Goal: Information Seeking & Learning: Learn about a topic

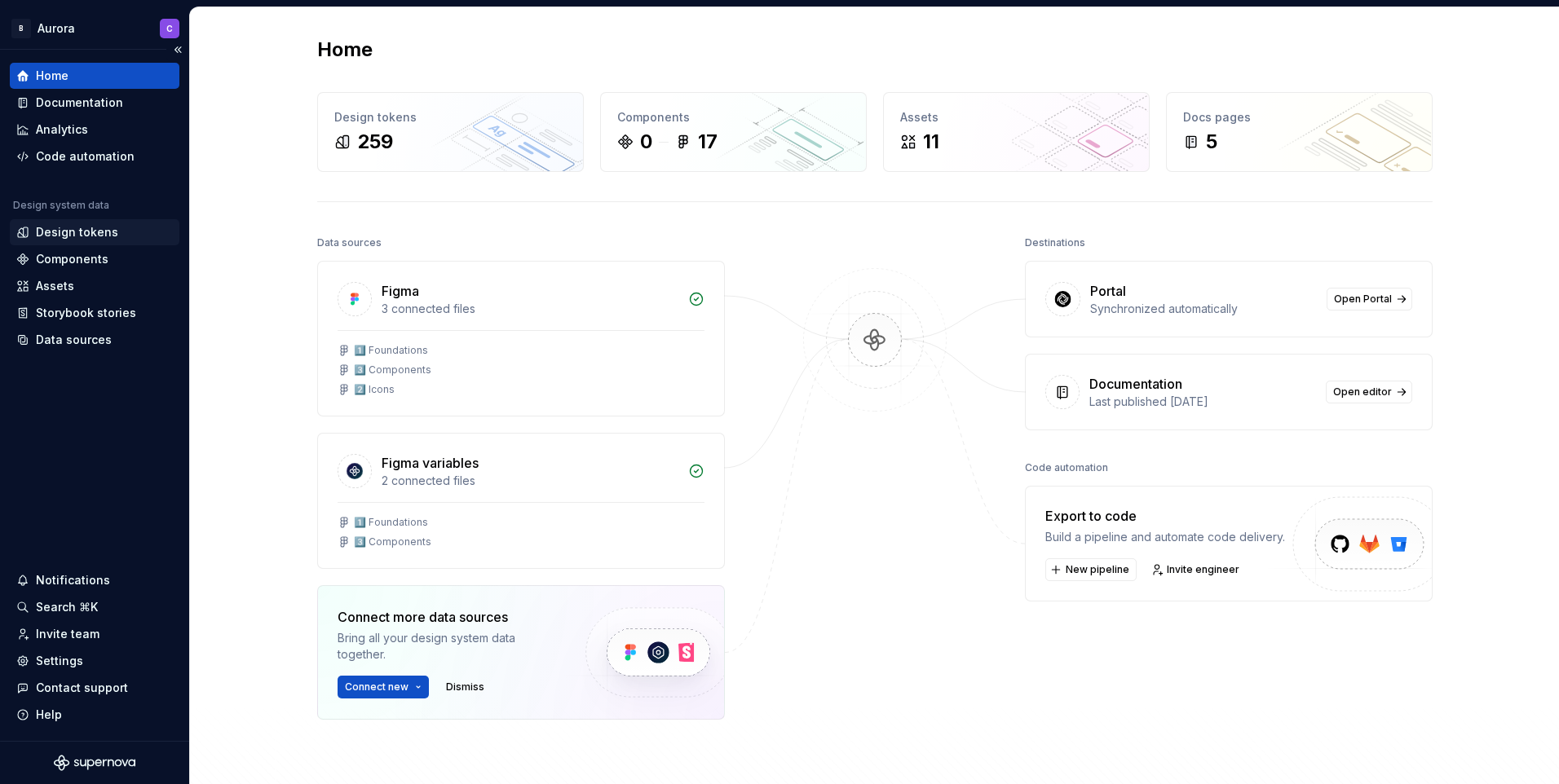
click at [93, 238] on div "Design tokens" at bounding box center [77, 232] width 82 height 16
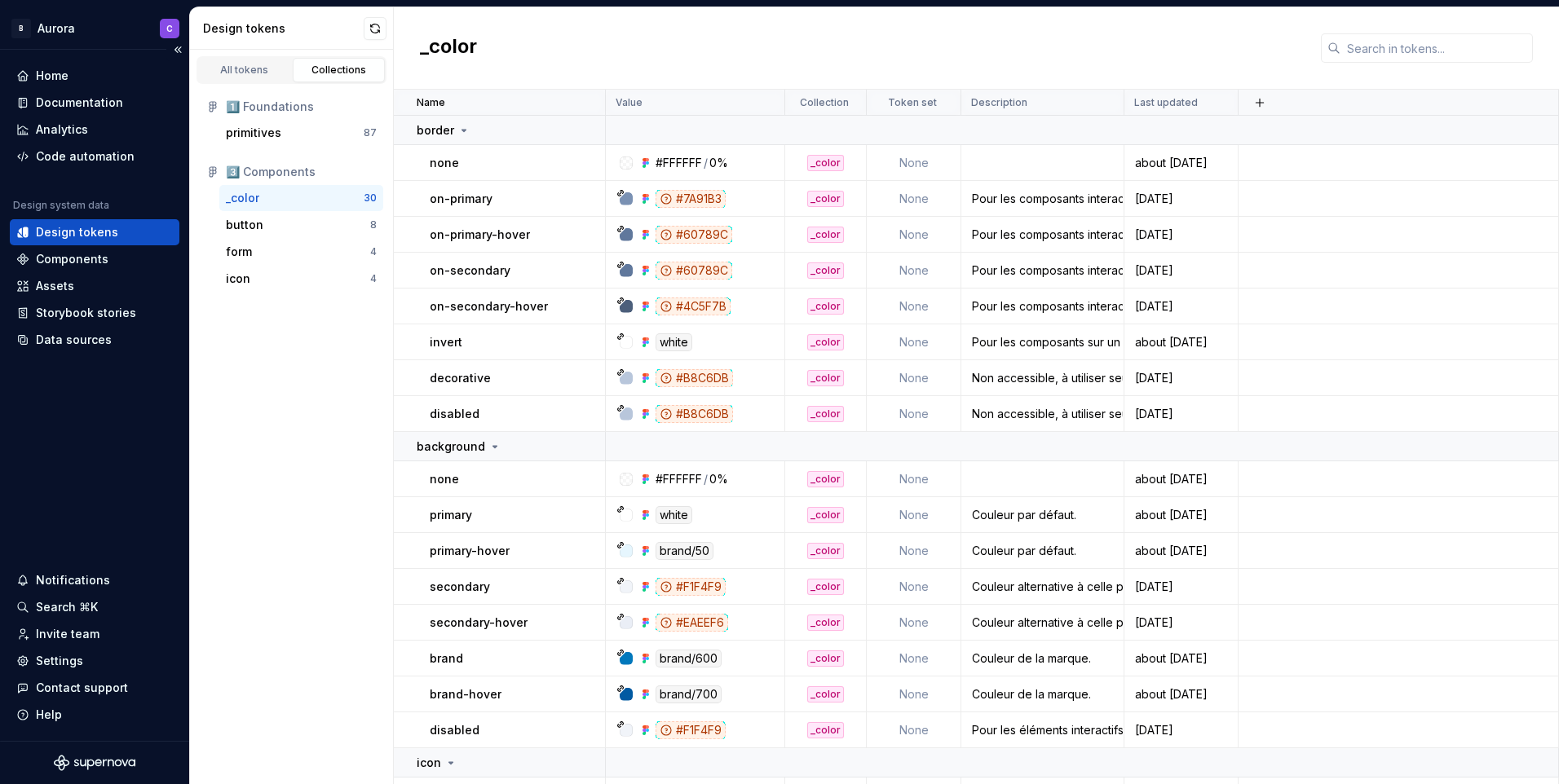
click at [115, 232] on div "Design tokens" at bounding box center [94, 232] width 156 height 16
click at [75, 25] on html "B Aurora C Home Documentation Analytics Code automation Design system data Desi…" at bounding box center [780, 392] width 1559 height 784
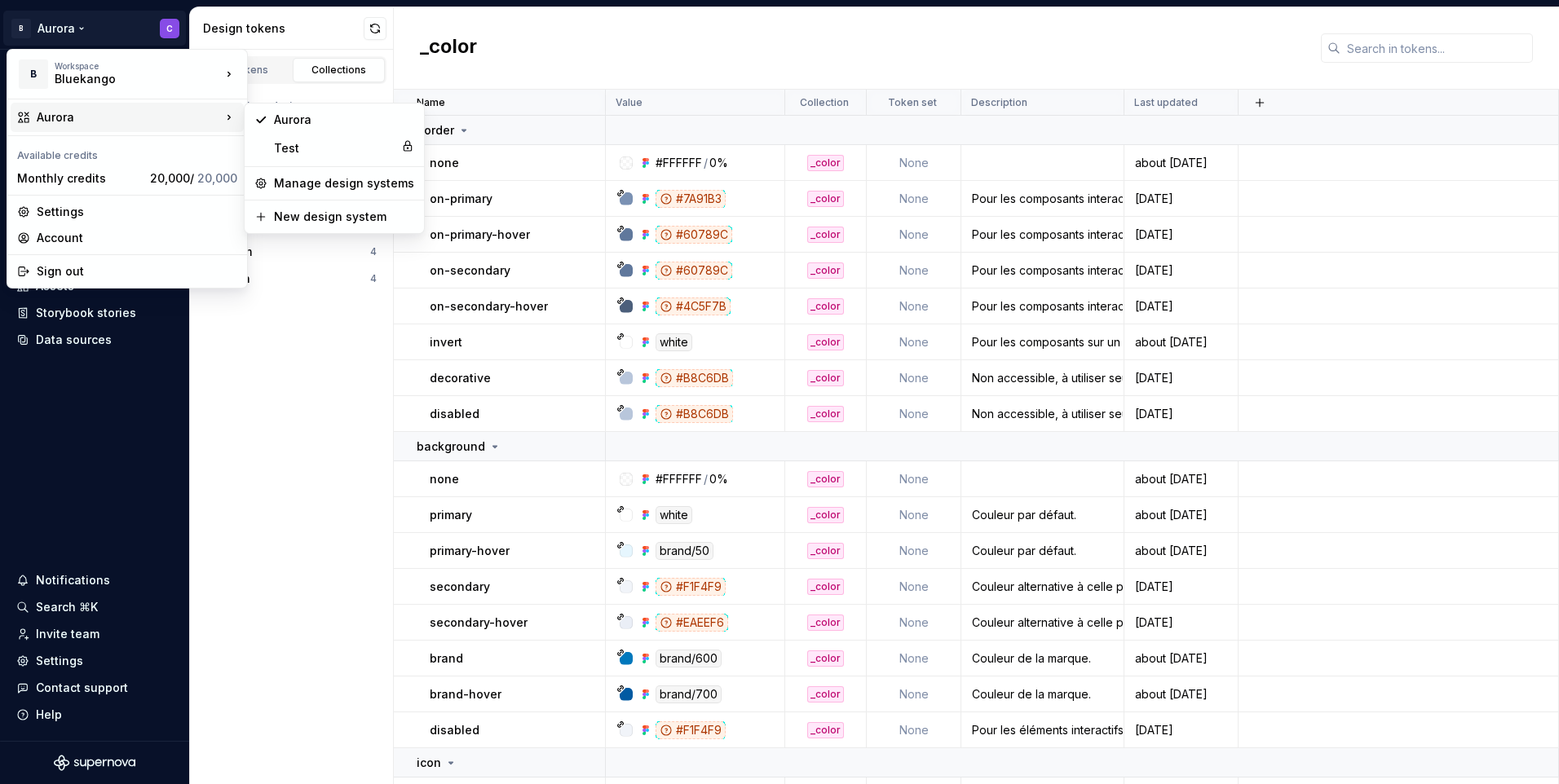
click at [334, 544] on html "B Aurora C Home Documentation Analytics Code automation Design system data Desi…" at bounding box center [780, 392] width 1559 height 784
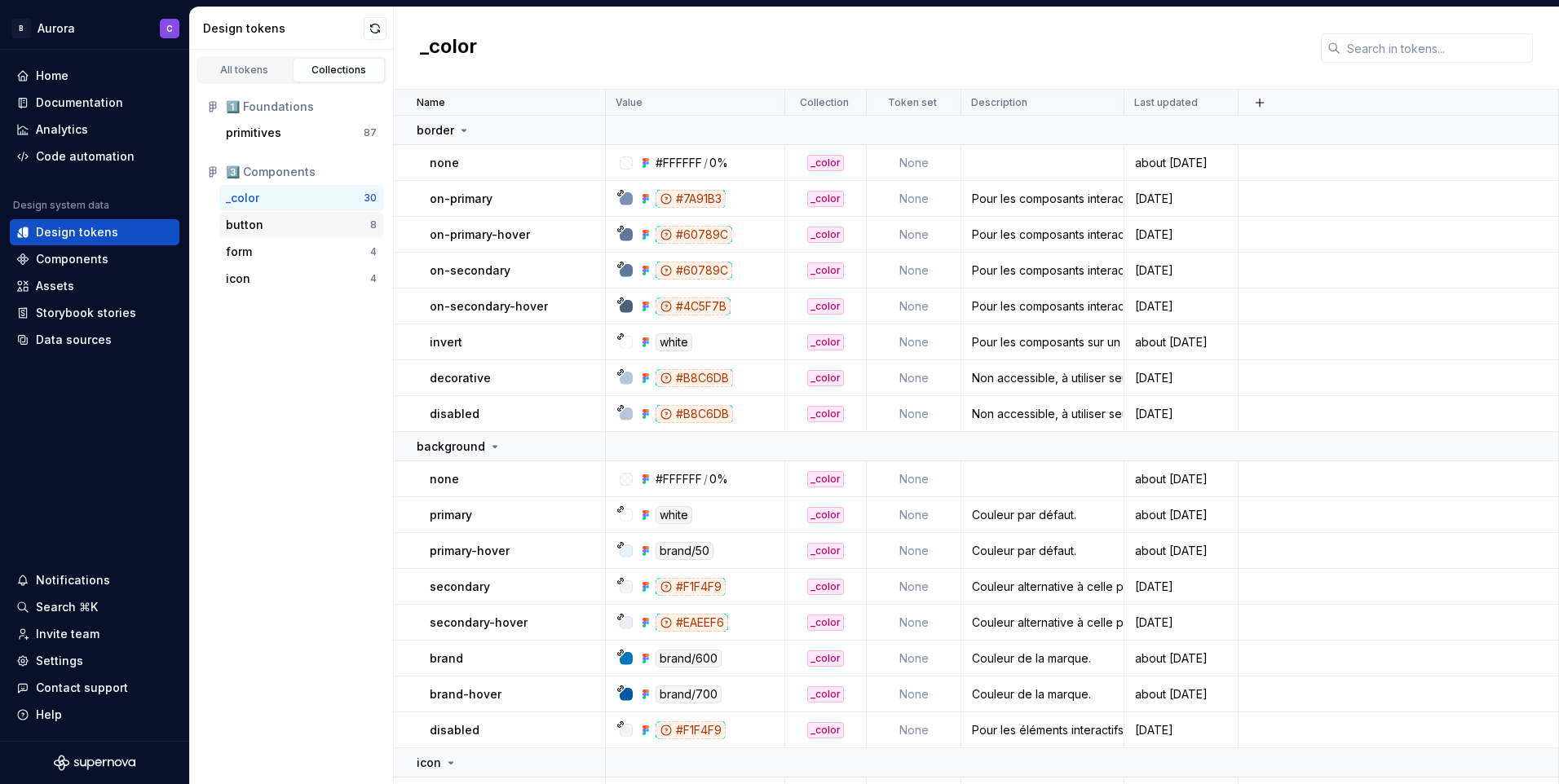
click at [266, 230] on div "button" at bounding box center [298, 225] width 144 height 16
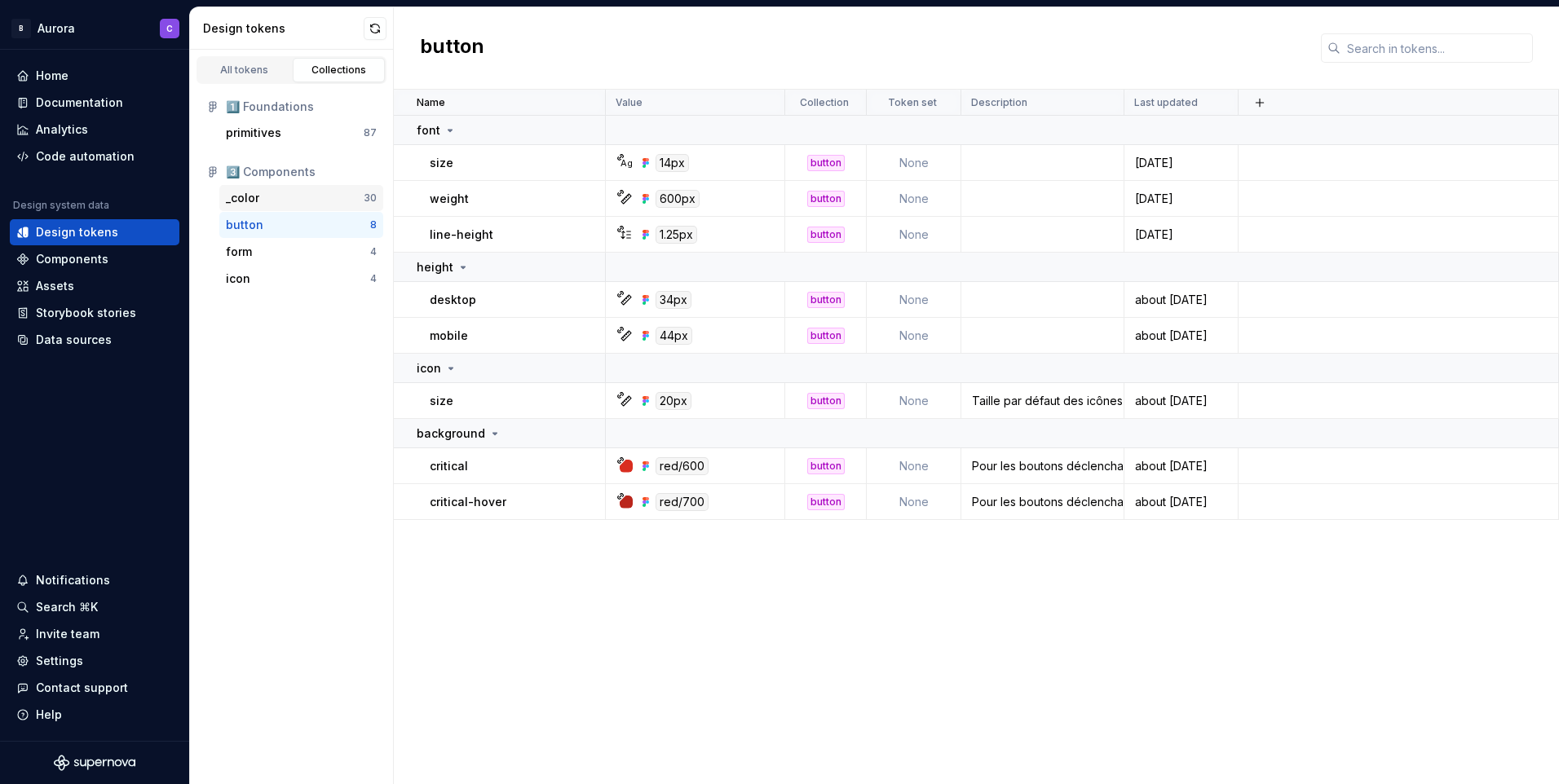
click at [259, 198] on div "_color" at bounding box center [294, 197] width 138 height 16
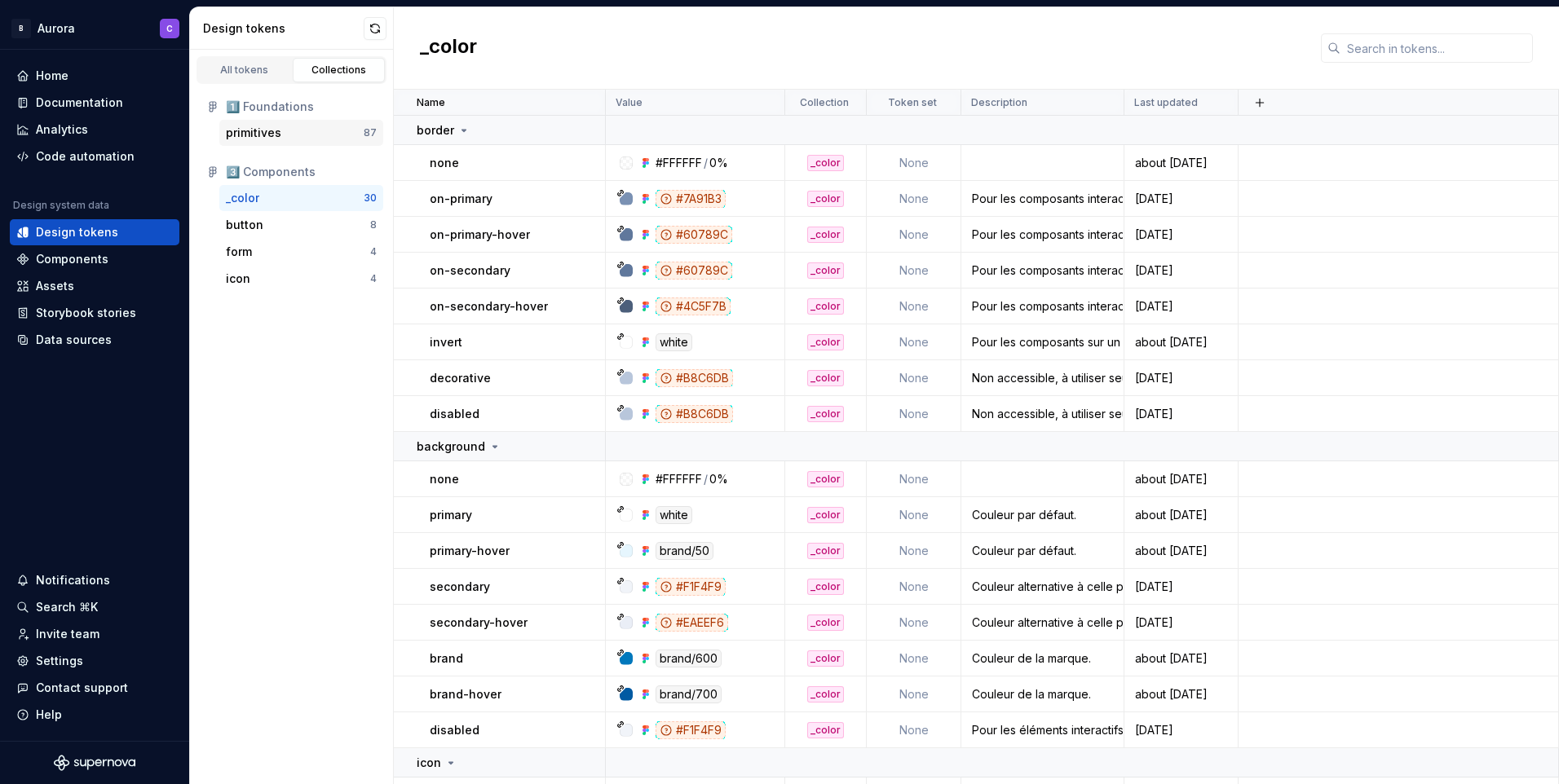
click at [275, 134] on div "primitives" at bounding box center [253, 132] width 55 height 16
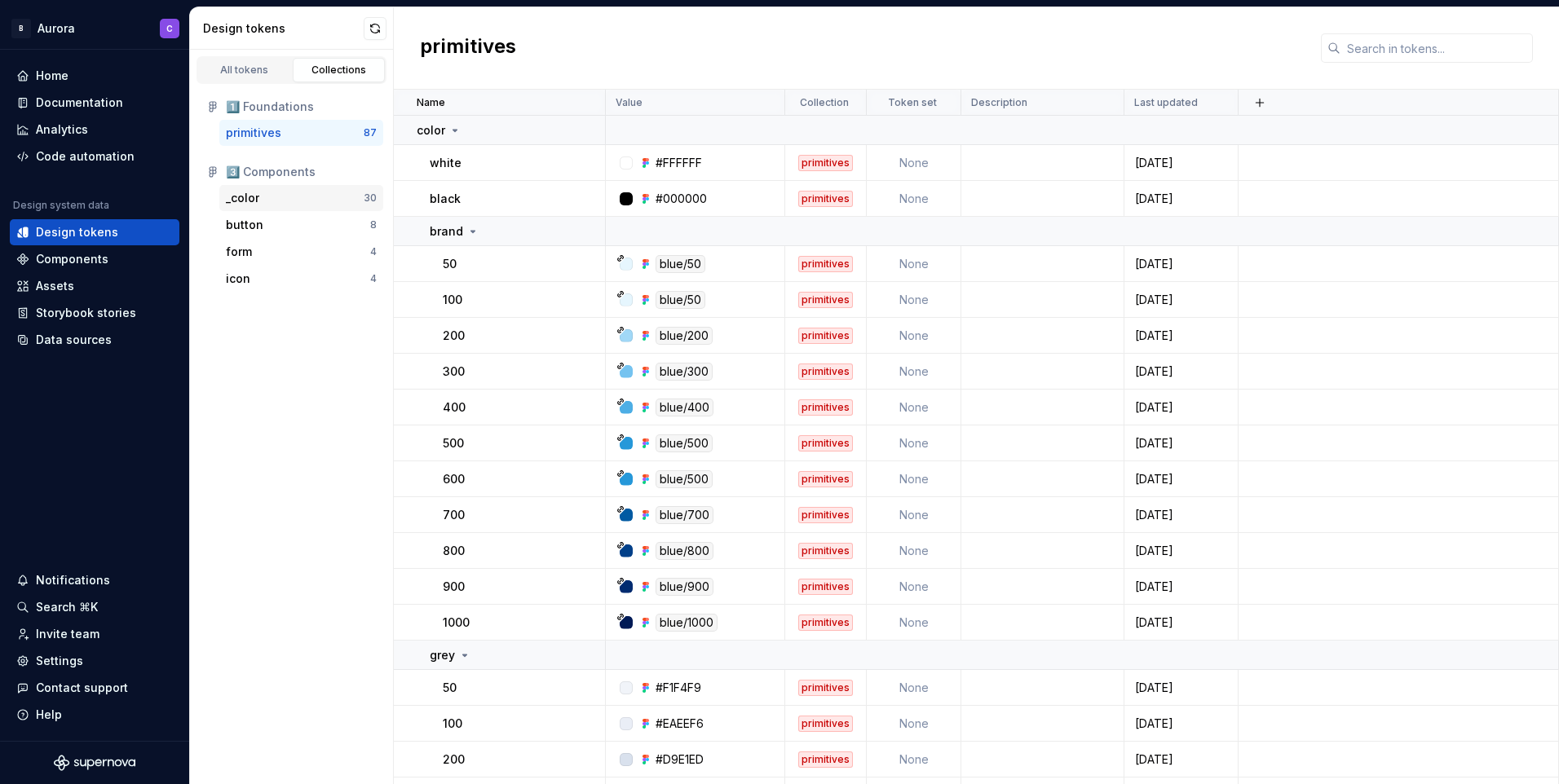
click at [275, 198] on div "_color" at bounding box center [294, 197] width 138 height 16
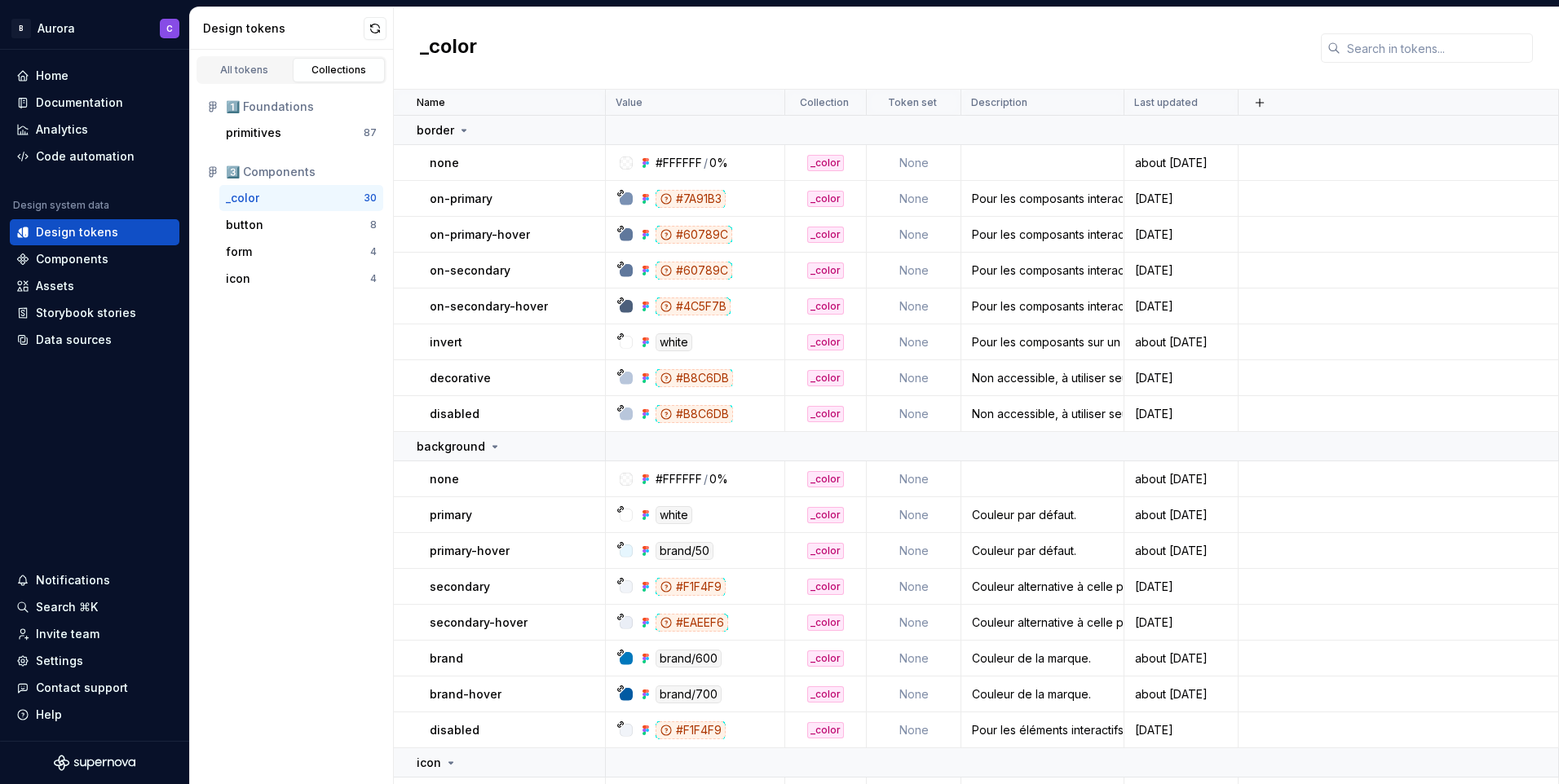
click at [283, 118] on div "1️⃣ Foundations" at bounding box center [291, 107] width 183 height 26
click at [263, 138] on div "primitives" at bounding box center [253, 132] width 55 height 16
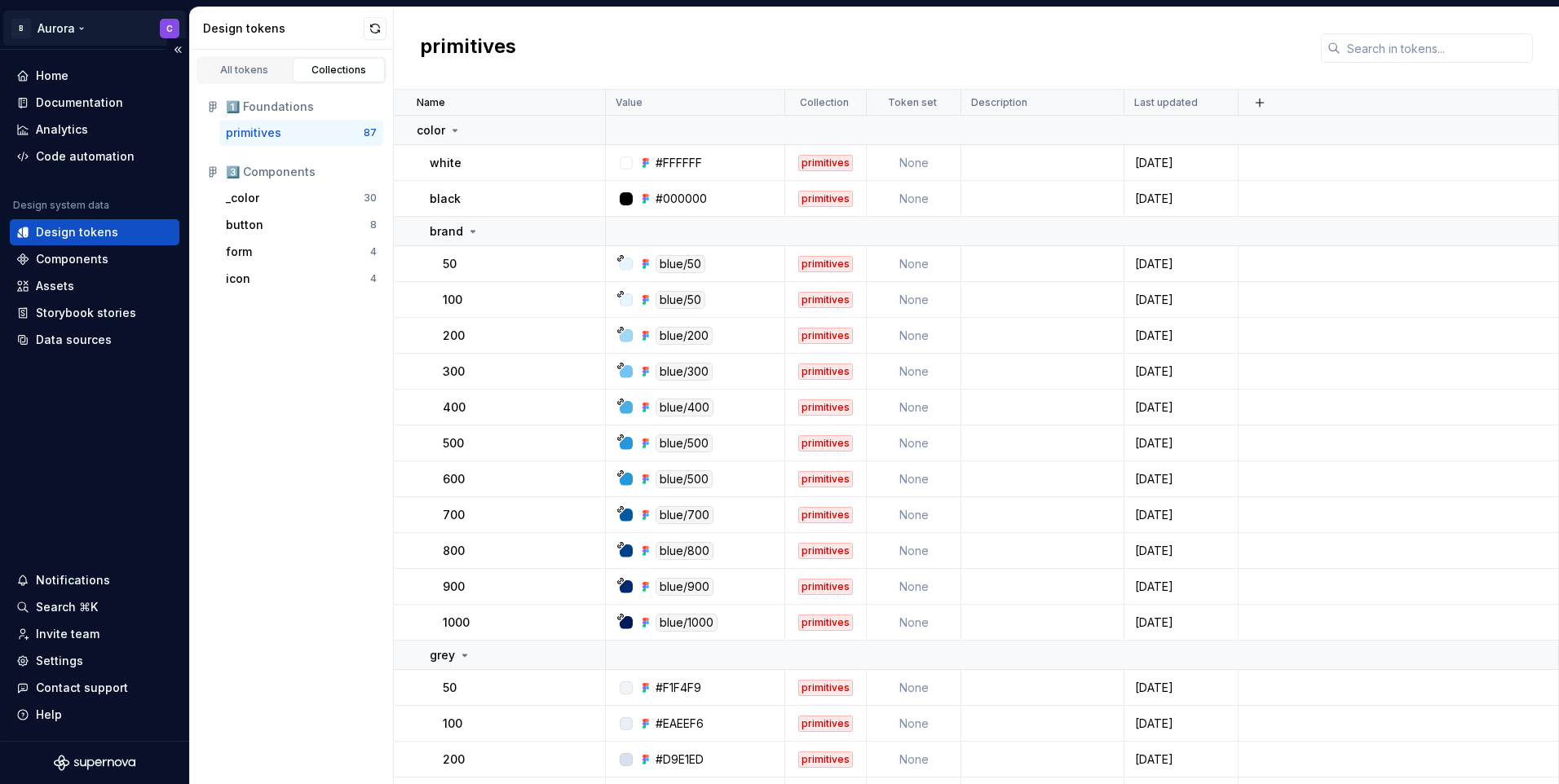
click at [78, 30] on html "B Aurora C Home Documentation Analytics Code automation Design system data Desi…" at bounding box center [780, 392] width 1559 height 784
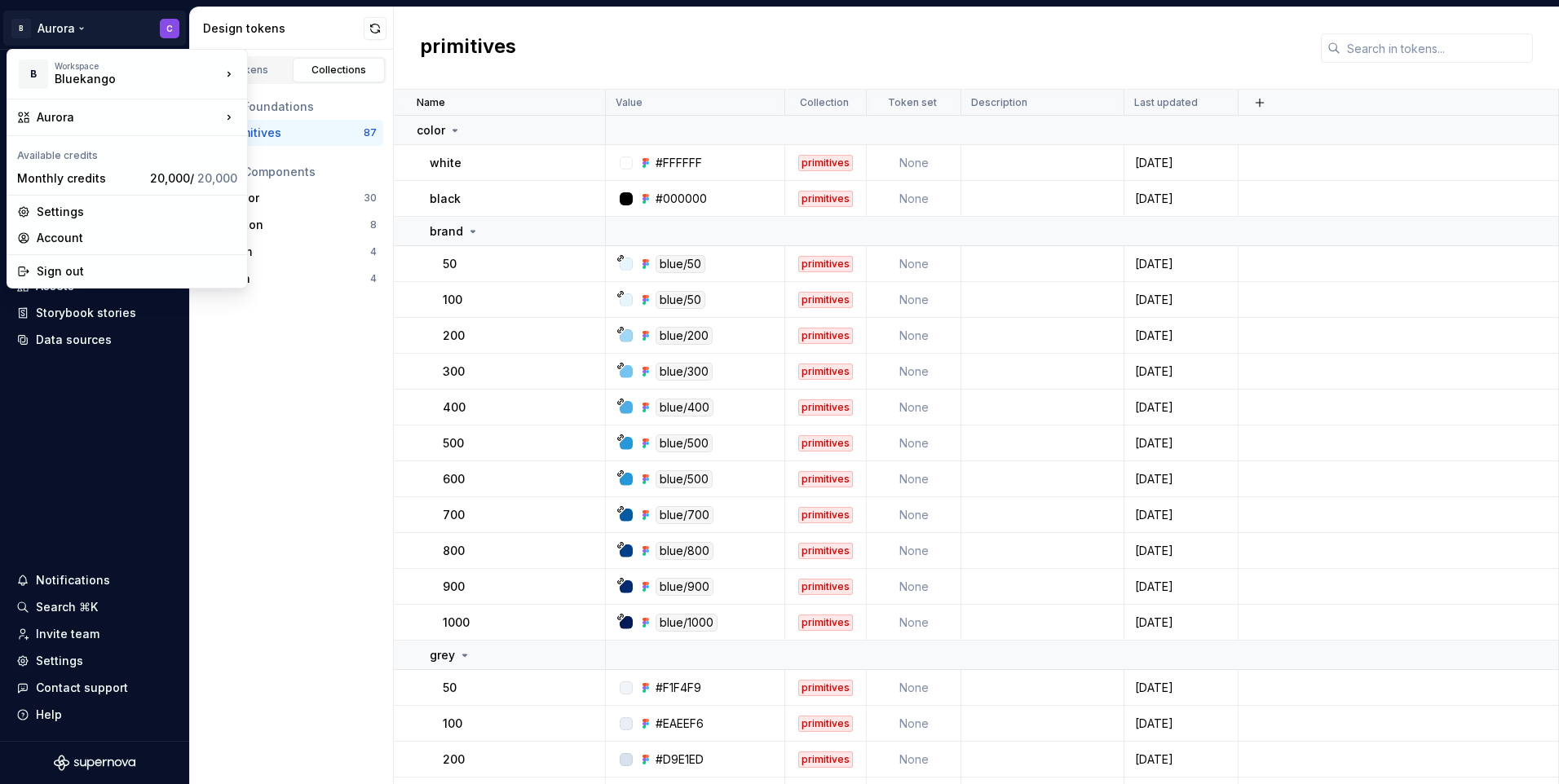
click at [322, 565] on html "B Aurora C Home Documentation Analytics Code automation Design system data Desi…" at bounding box center [780, 392] width 1559 height 784
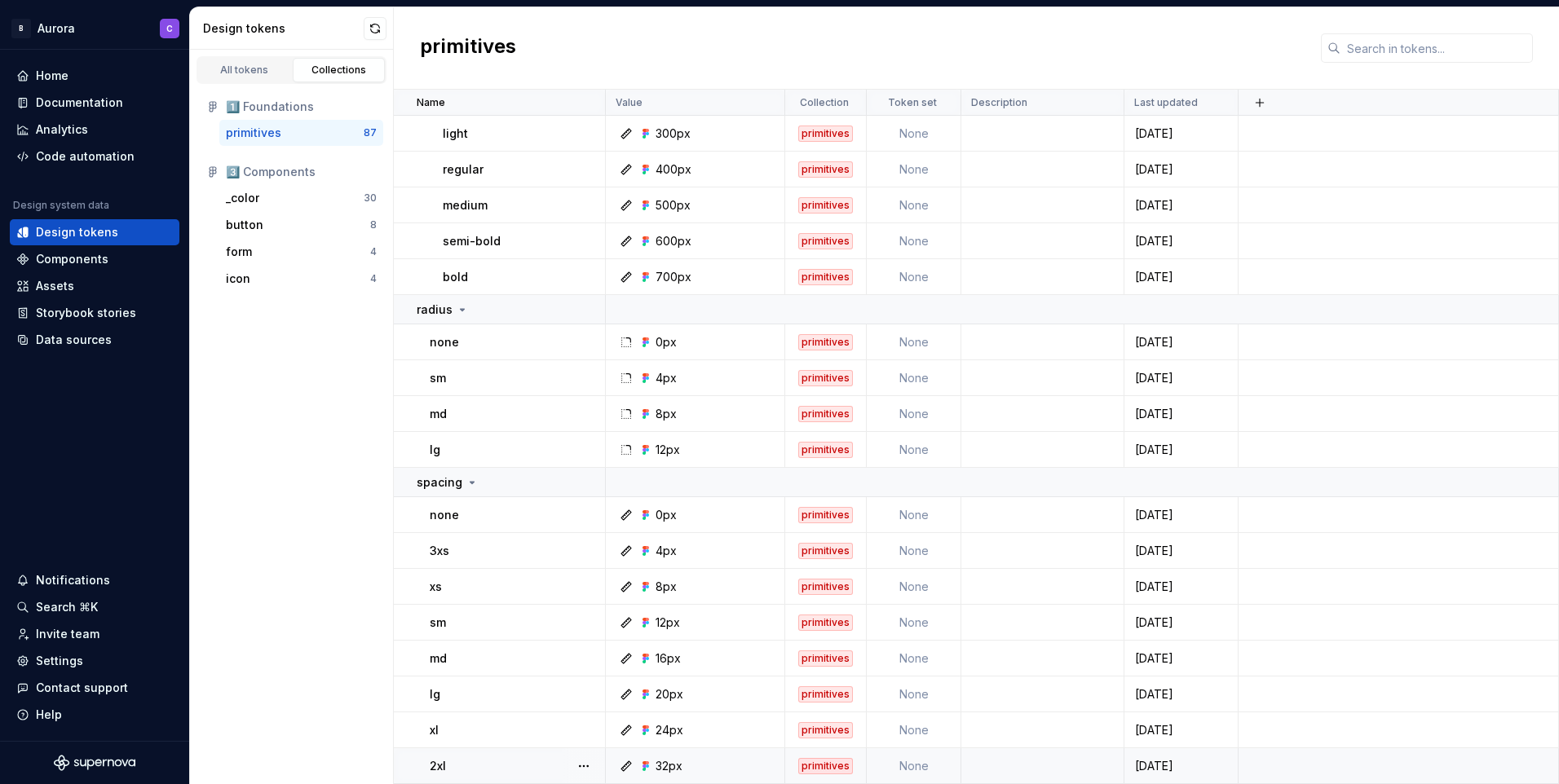
scroll to position [2804, 0]
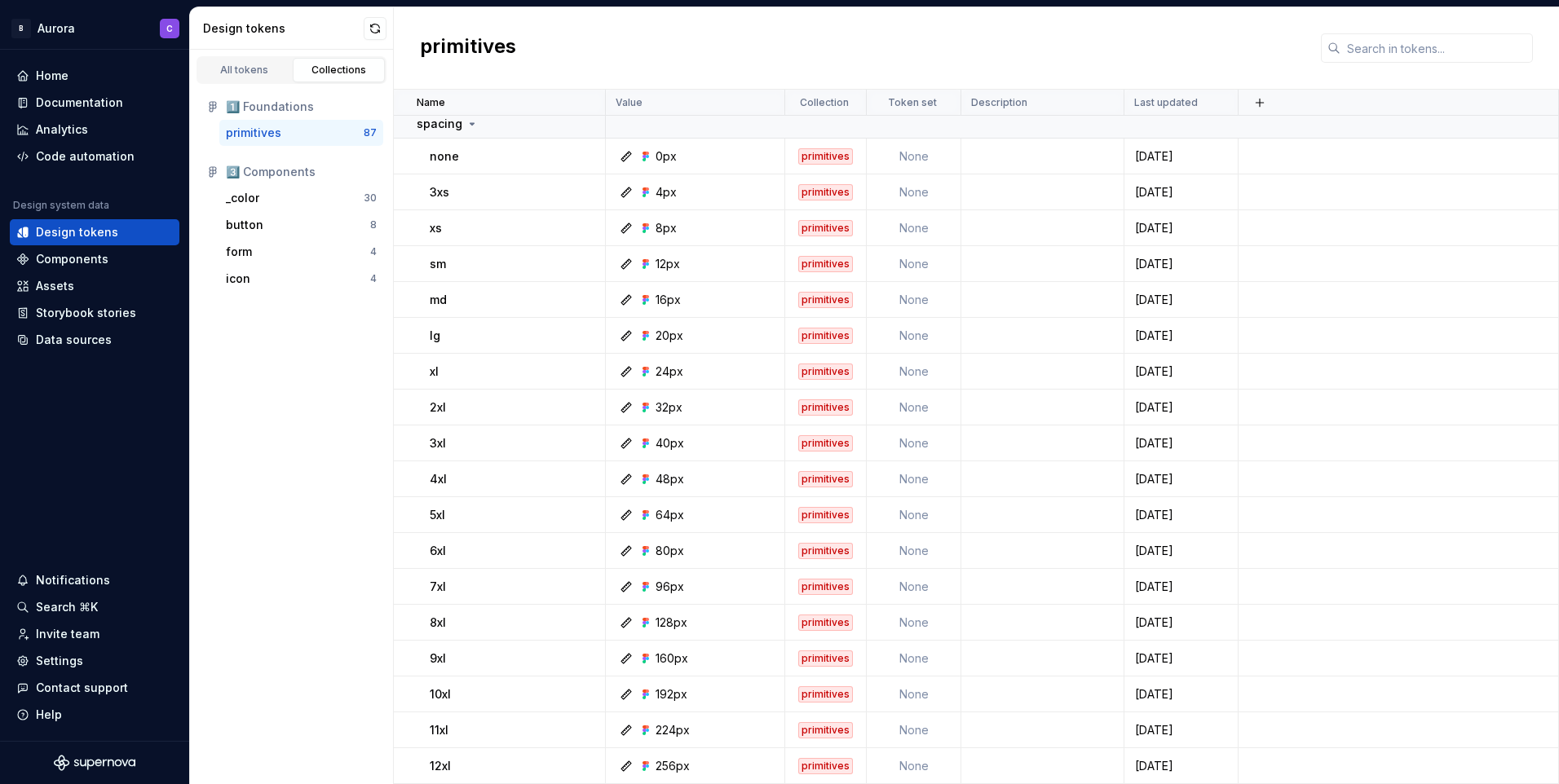
click at [336, 508] on div "All tokens Collections 1️⃣ Foundations primitives 87 3️⃣ Components _color 30 b…" at bounding box center [292, 416] width 204 height 734
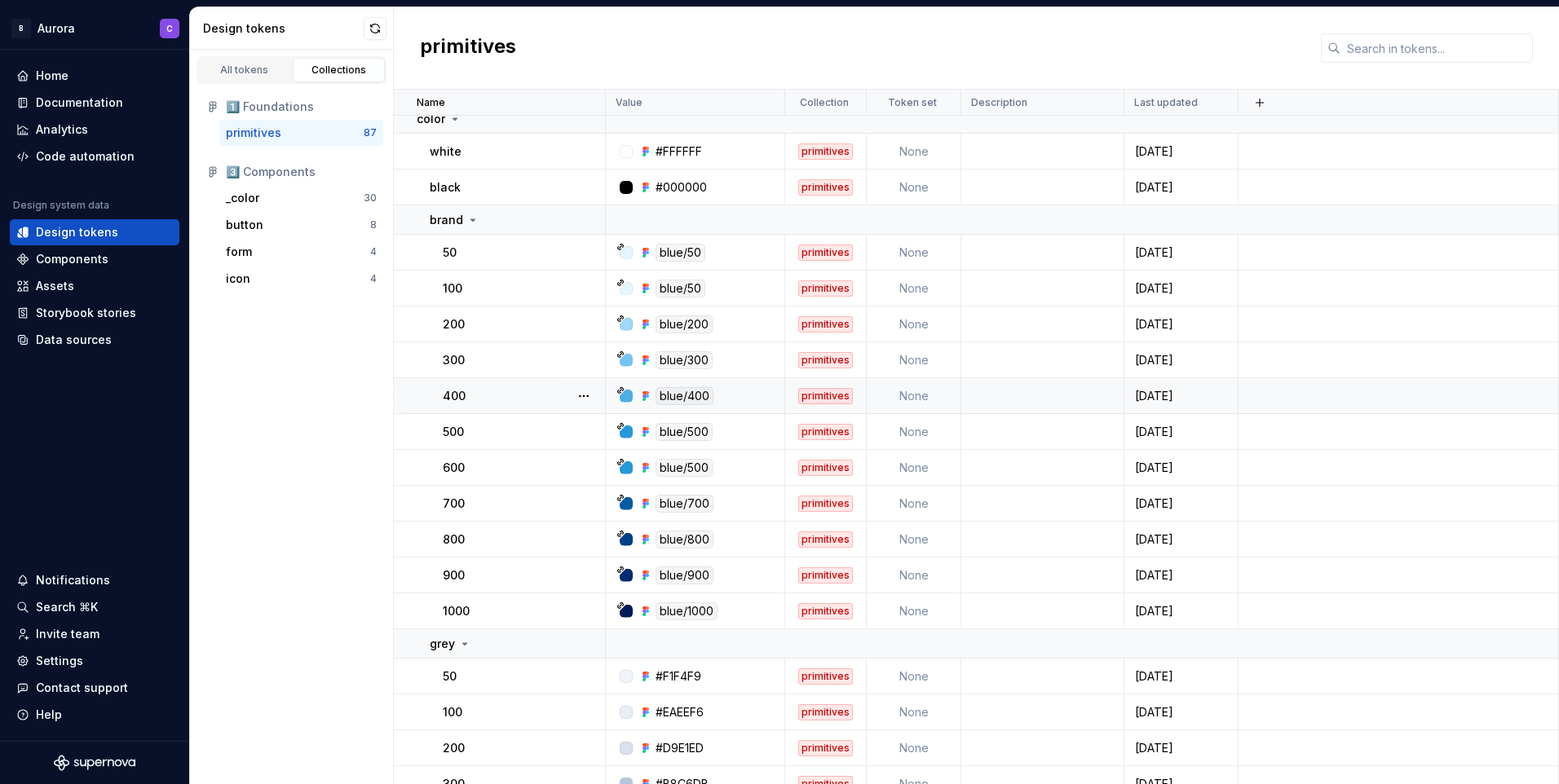
scroll to position [0, 0]
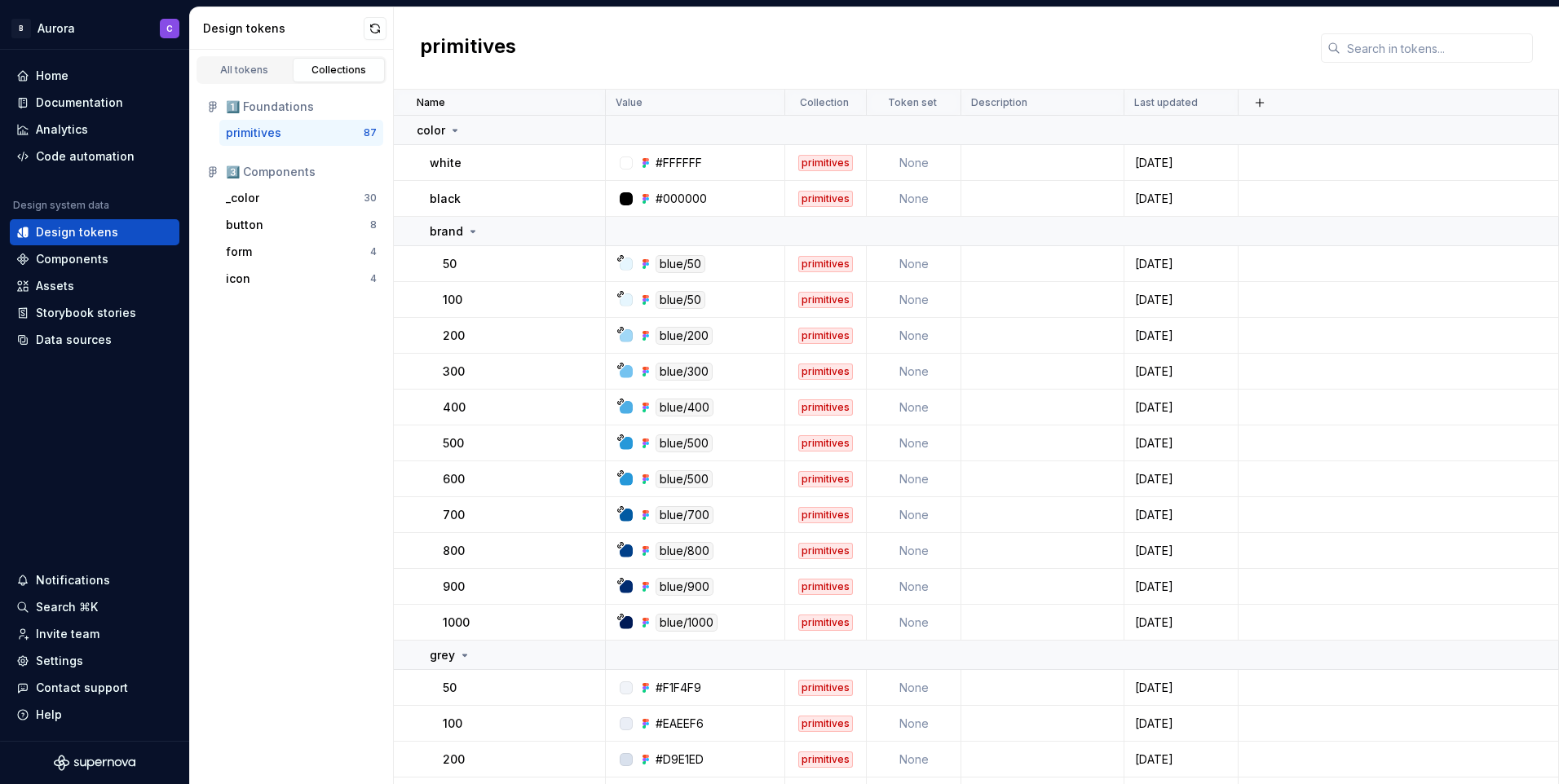
click at [288, 454] on div "All tokens Collections 1️⃣ Foundations primitives 87 3️⃣ Components _color 30 b…" at bounding box center [292, 416] width 204 height 734
click at [306, 129] on div "primitives" at bounding box center [294, 132] width 138 height 16
click at [281, 69] on div "All tokens" at bounding box center [244, 70] width 81 height 13
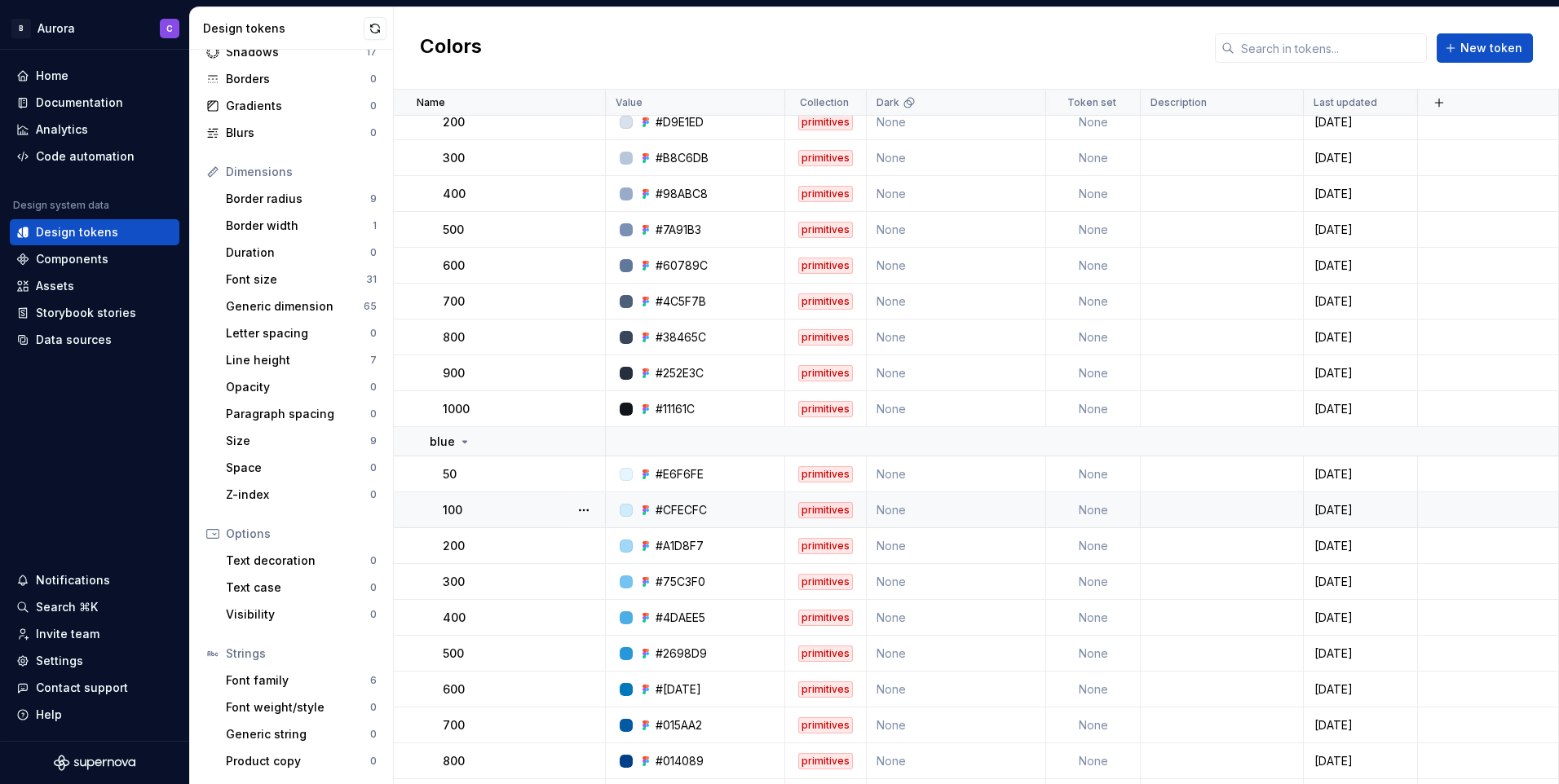
scroll to position [1059, 0]
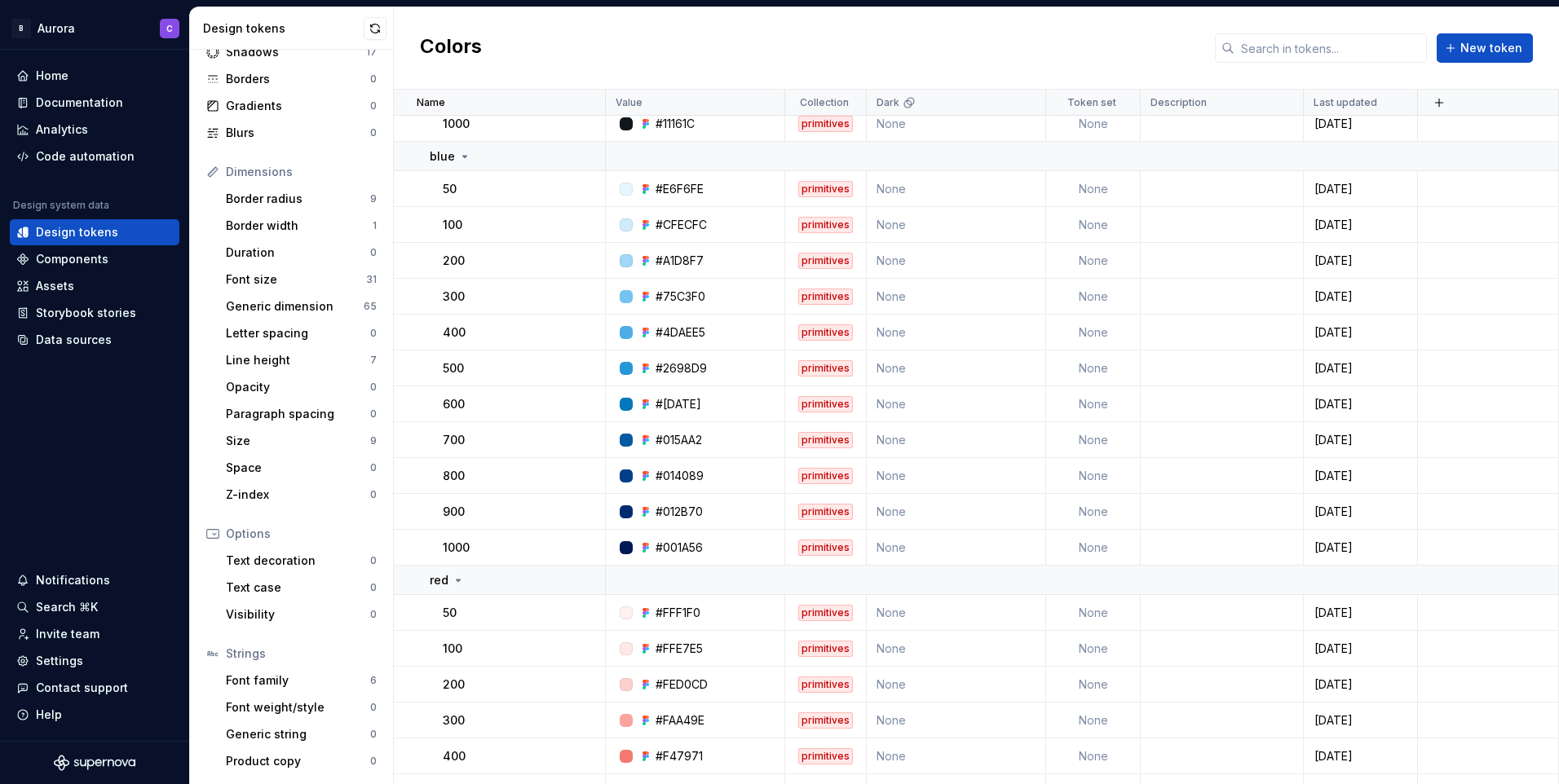
click at [689, 35] on div "Colors New token" at bounding box center [976, 49] width 1165 height 82
click at [284, 300] on div "Generic dimension" at bounding box center [294, 306] width 138 height 16
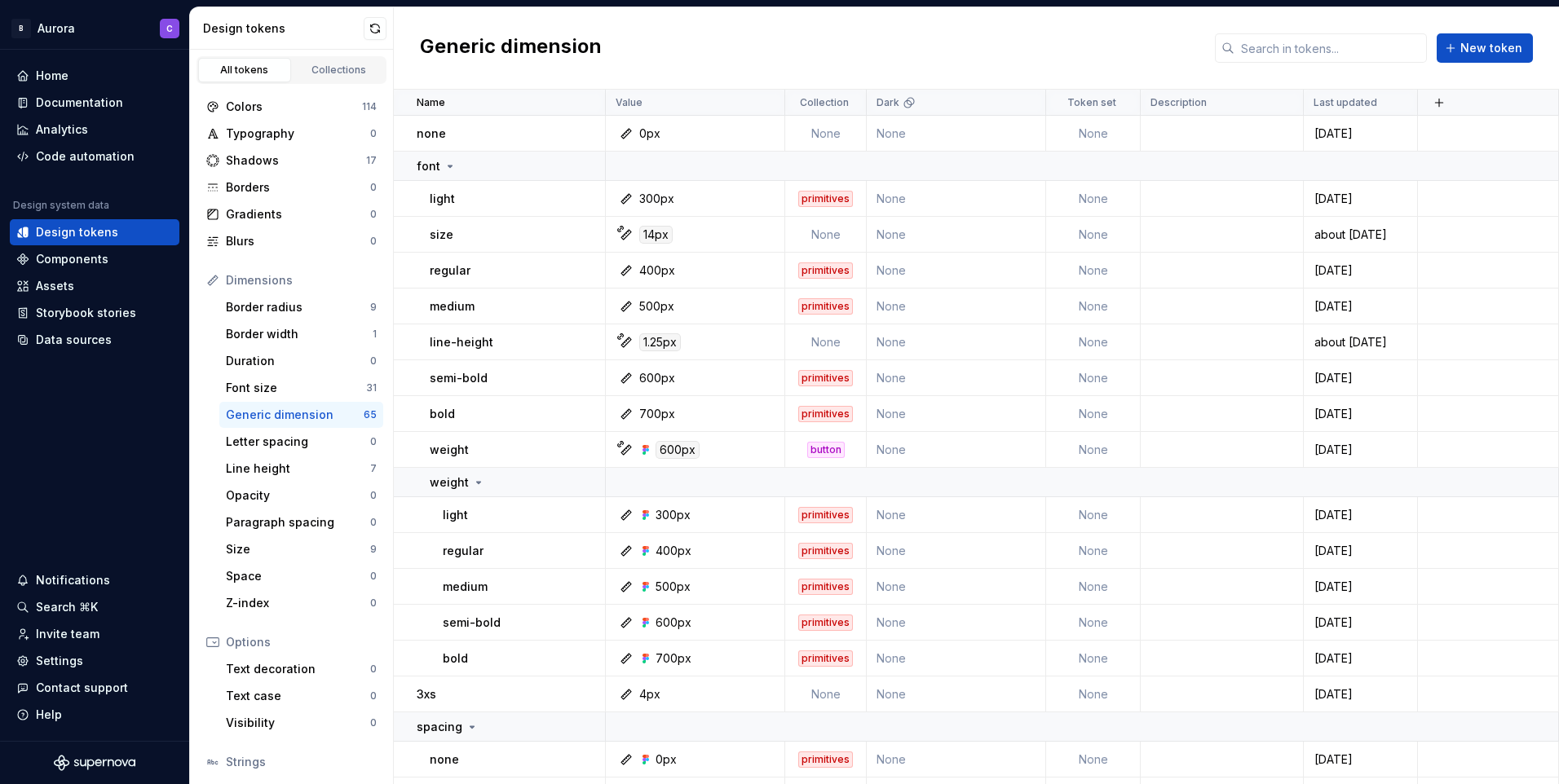
click at [262, 60] on link "All tokens" at bounding box center [244, 70] width 93 height 24
click at [347, 73] on div "Collections" at bounding box center [339, 70] width 81 height 13
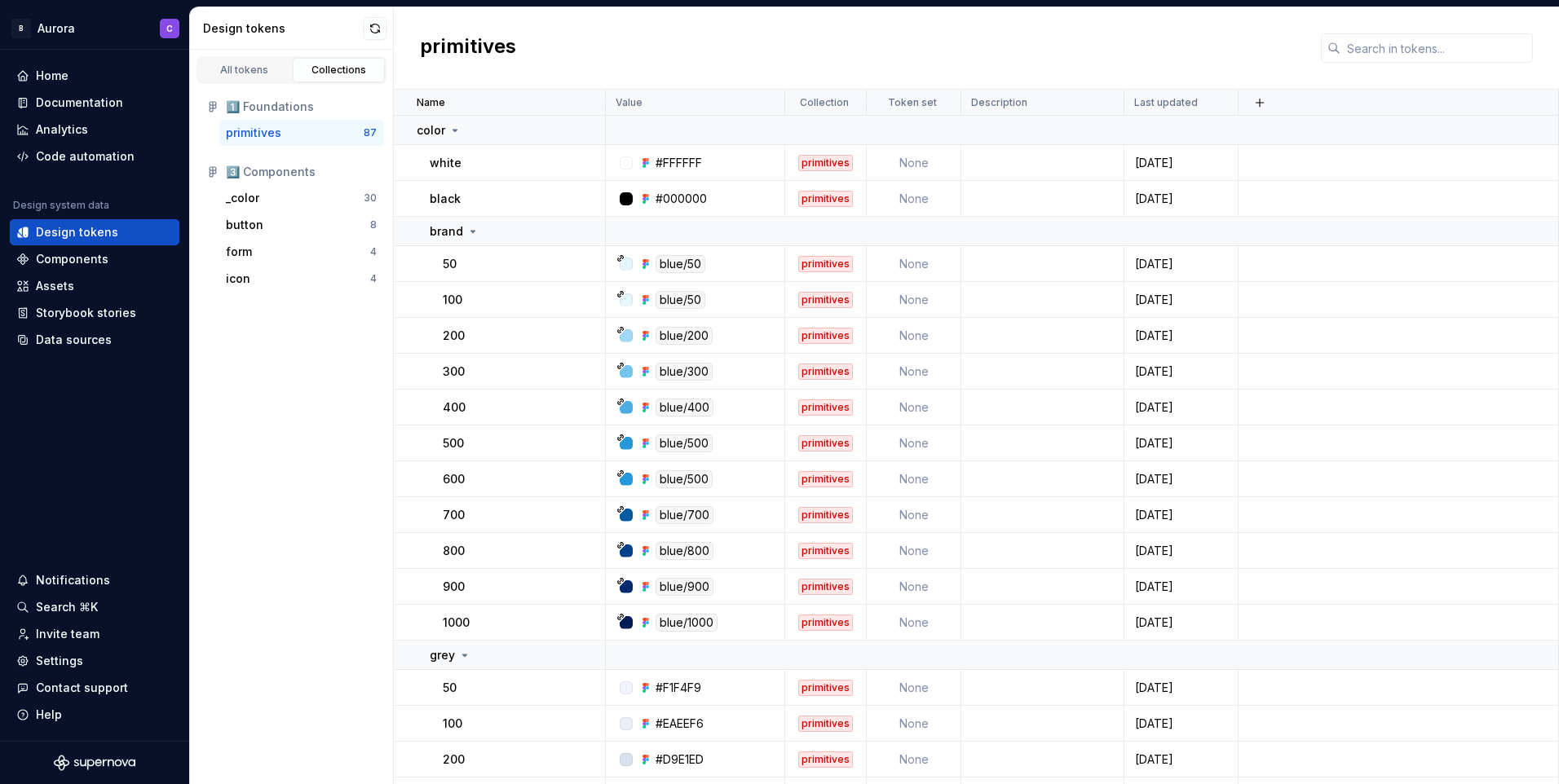
click at [282, 126] on div "primitives" at bounding box center [294, 132] width 138 height 16
click at [268, 58] on link "All tokens" at bounding box center [244, 70] width 93 height 24
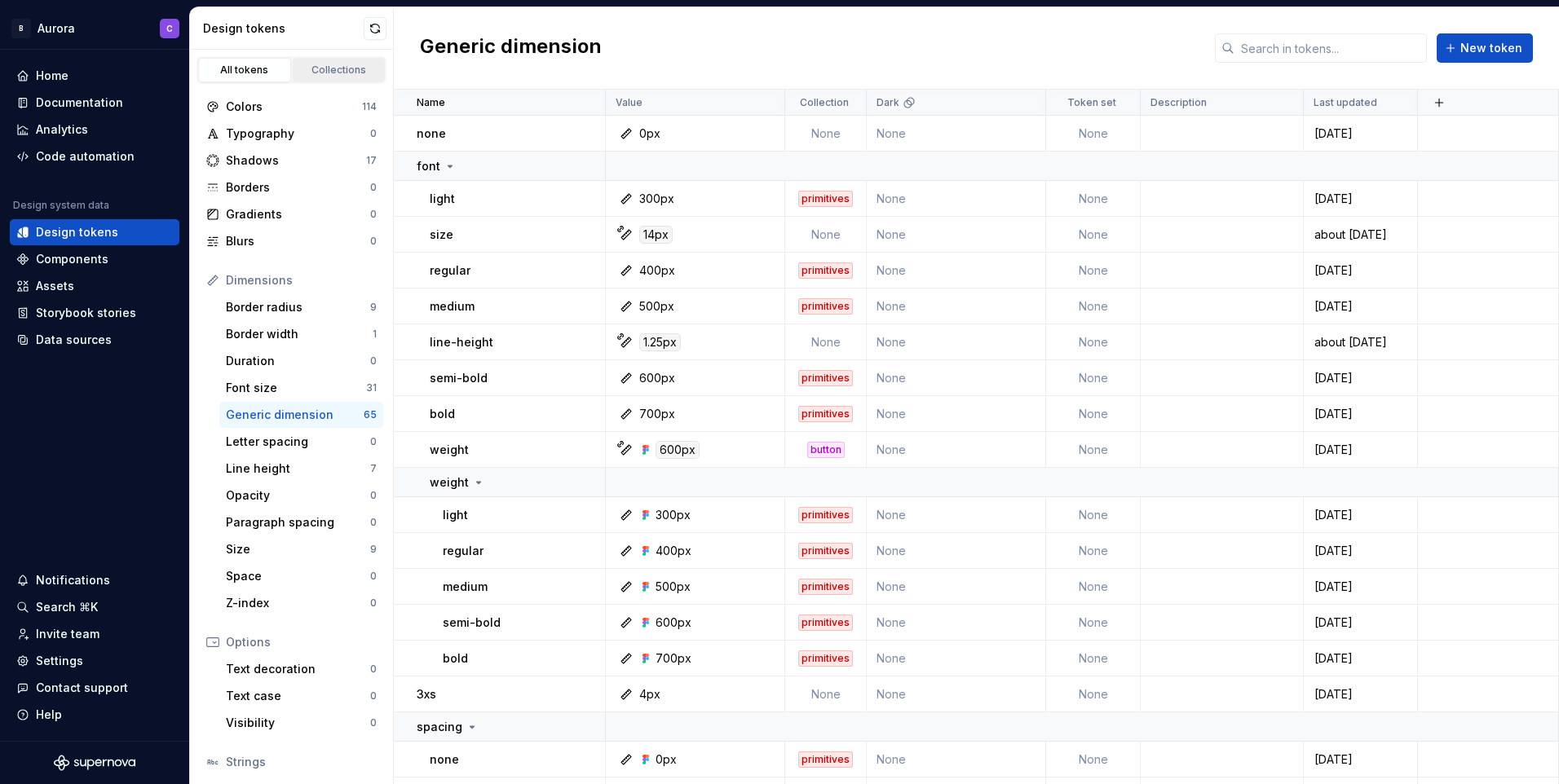
click at [355, 62] on link "Collections" at bounding box center [339, 70] width 93 height 24
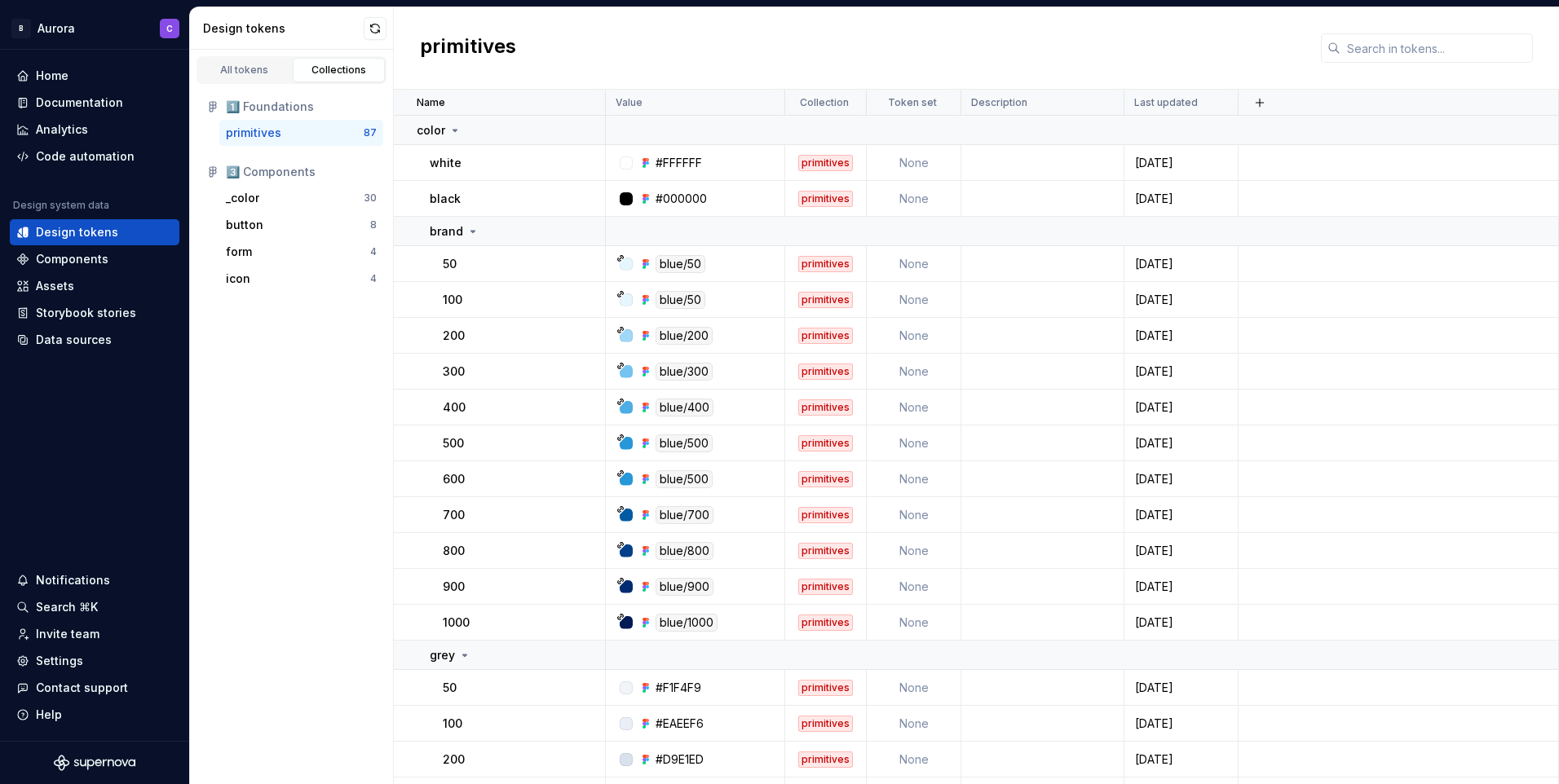
click at [281, 124] on div "primitives" at bounding box center [294, 132] width 138 height 16
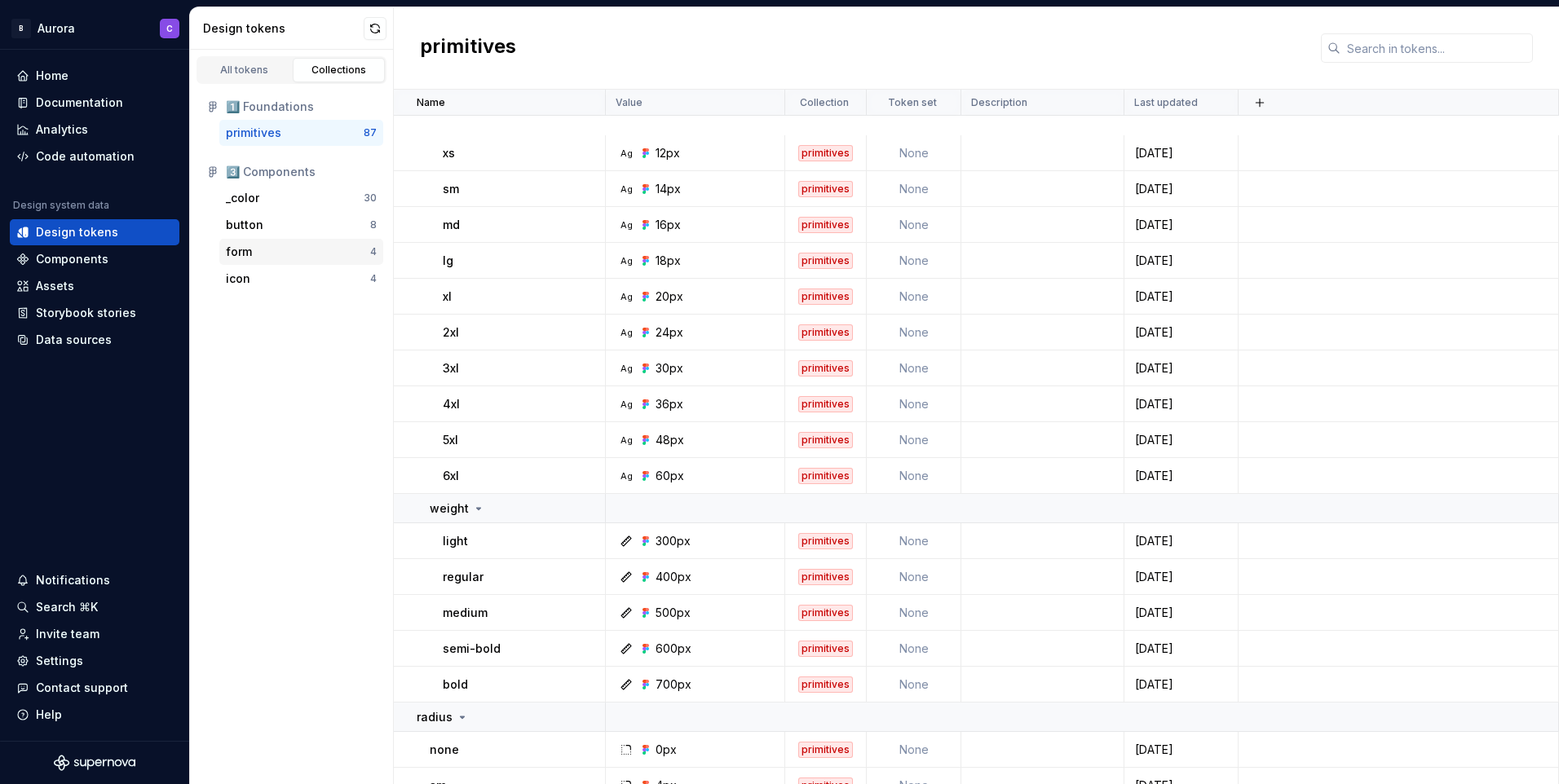
scroll to position [2690, 0]
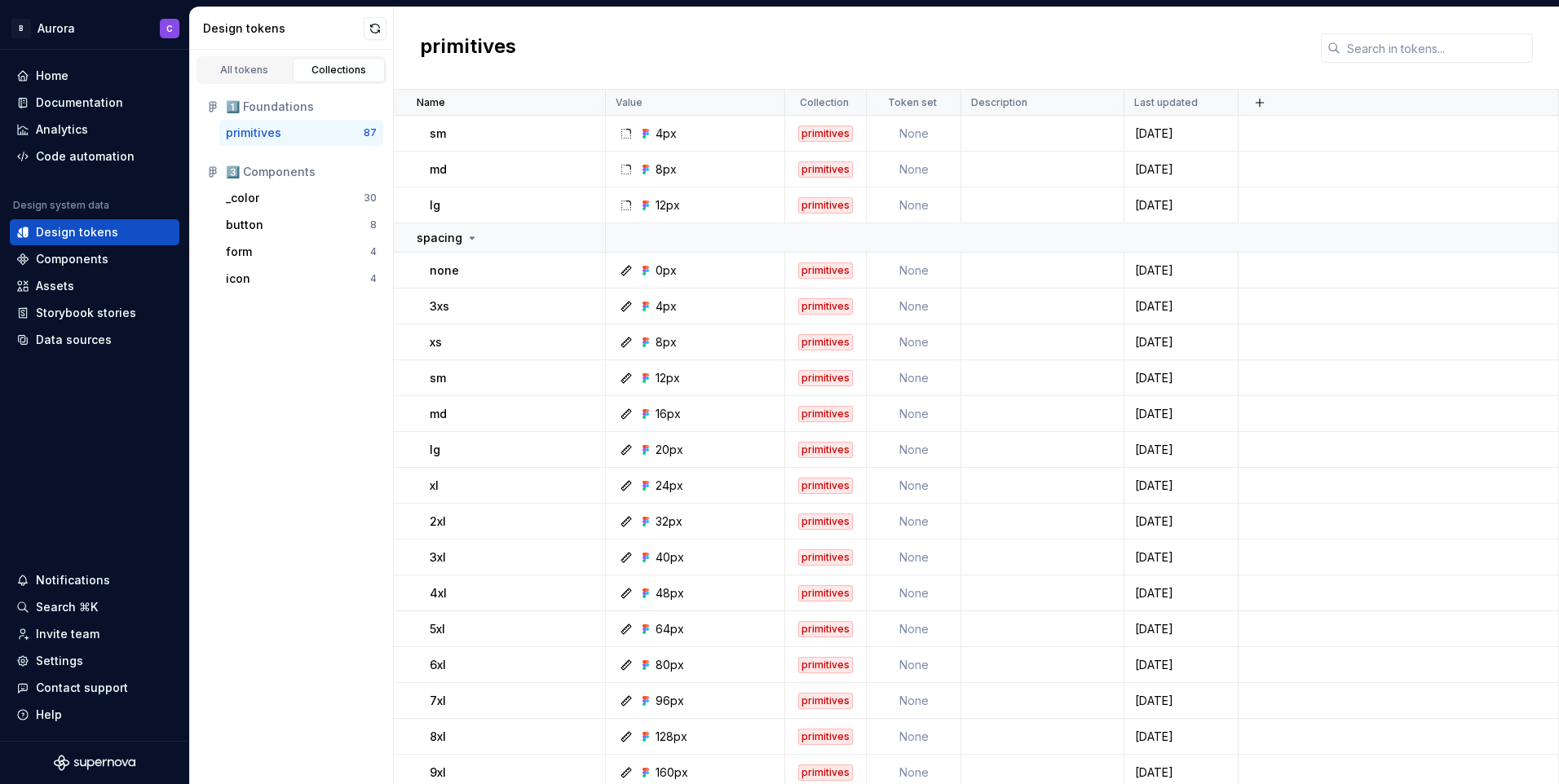
drag, startPoint x: 339, startPoint y: 377, endPoint x: 313, endPoint y: 476, distance: 102.4
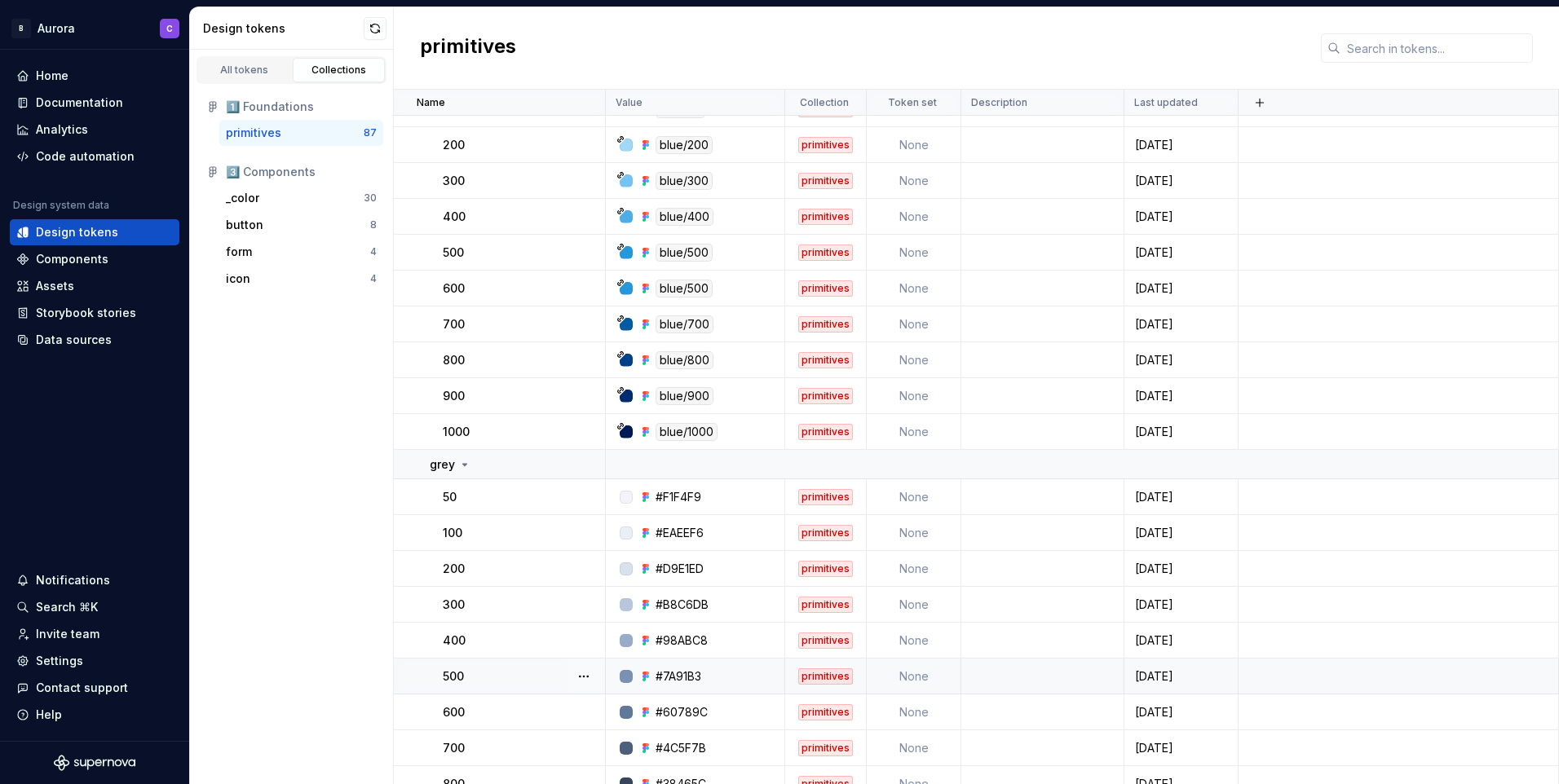
scroll to position [0, 0]
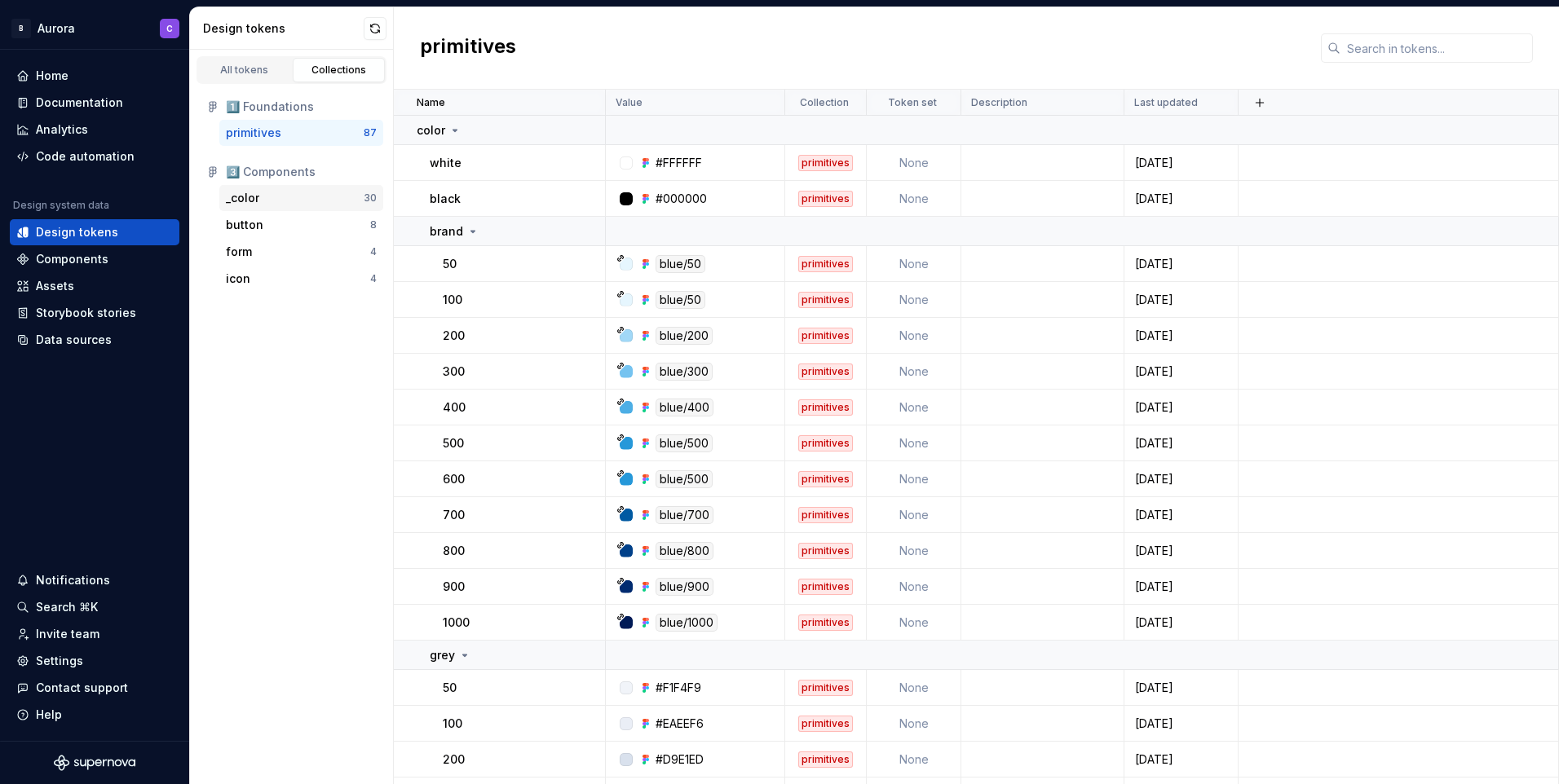
click at [269, 196] on div "_color" at bounding box center [294, 197] width 138 height 16
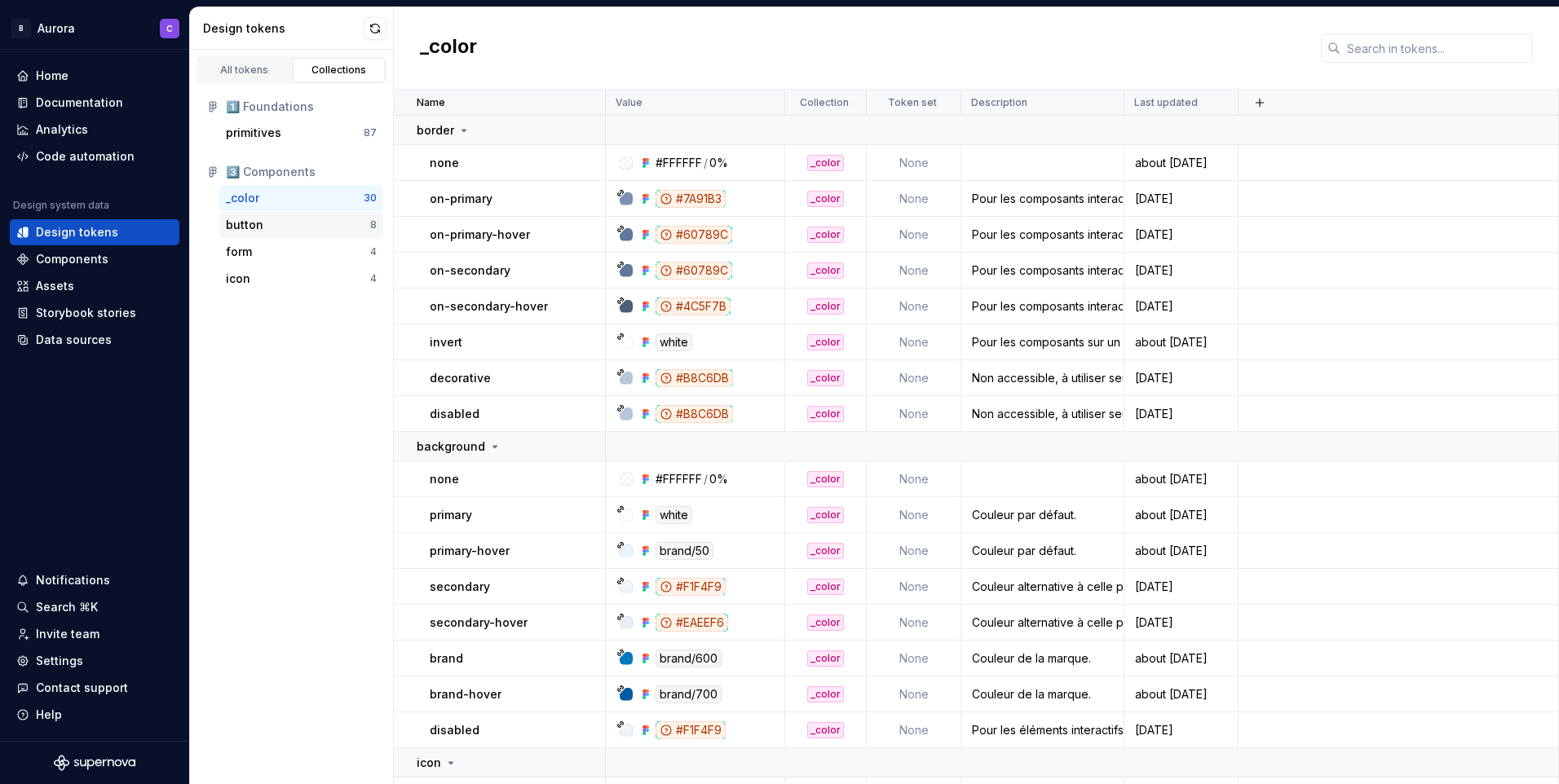
click at [284, 217] on div "button" at bounding box center [298, 225] width 144 height 16
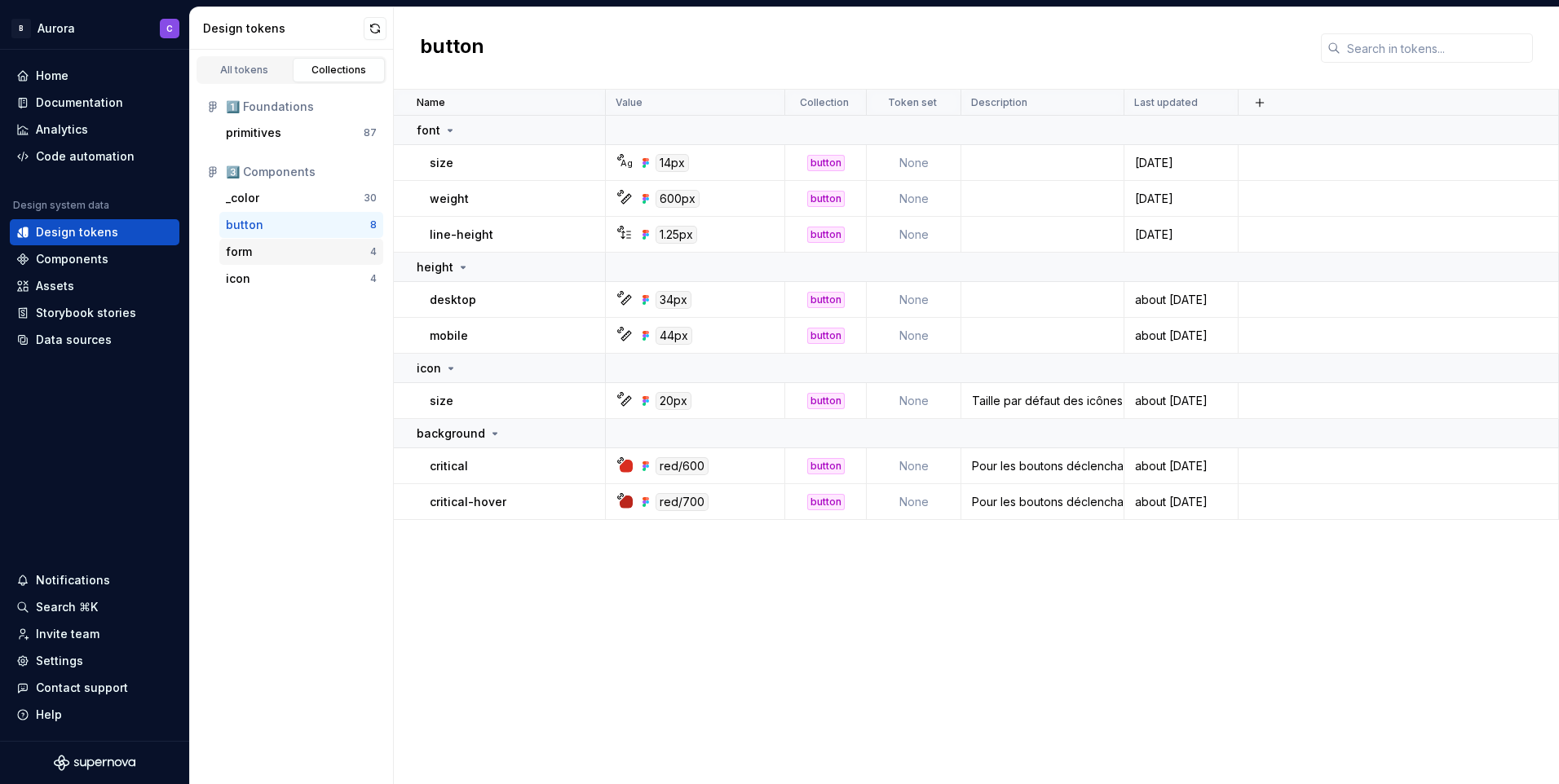
click at [287, 250] on div "form" at bounding box center [298, 251] width 144 height 16
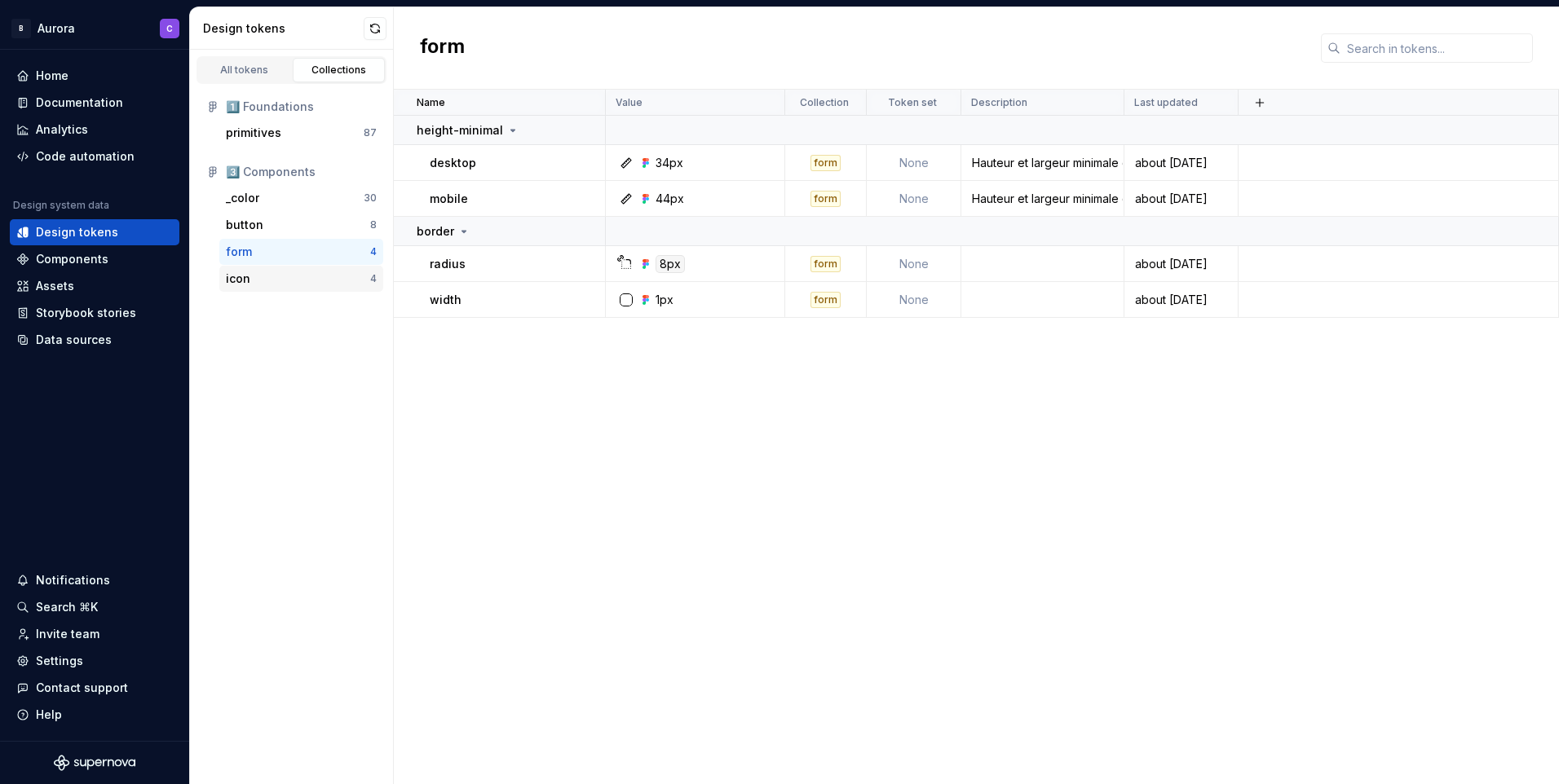
click at [286, 272] on div "icon" at bounding box center [298, 278] width 144 height 16
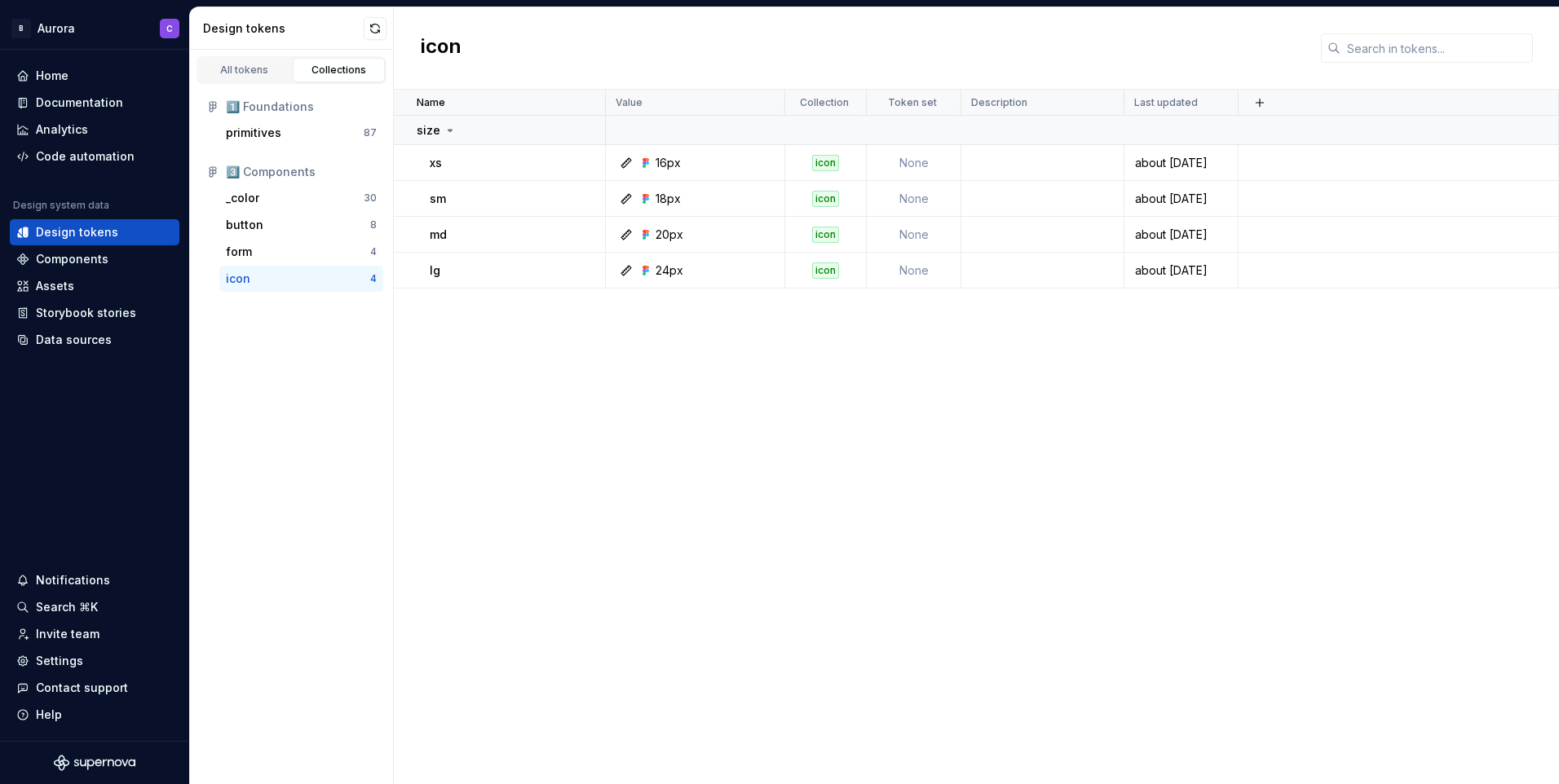
click at [282, 167] on div "3️⃣ Components" at bounding box center [300, 171] width 151 height 16
click at [66, 28] on html "B Aurora C Home Documentation Analytics Code automation Design system data Desi…" at bounding box center [780, 392] width 1559 height 784
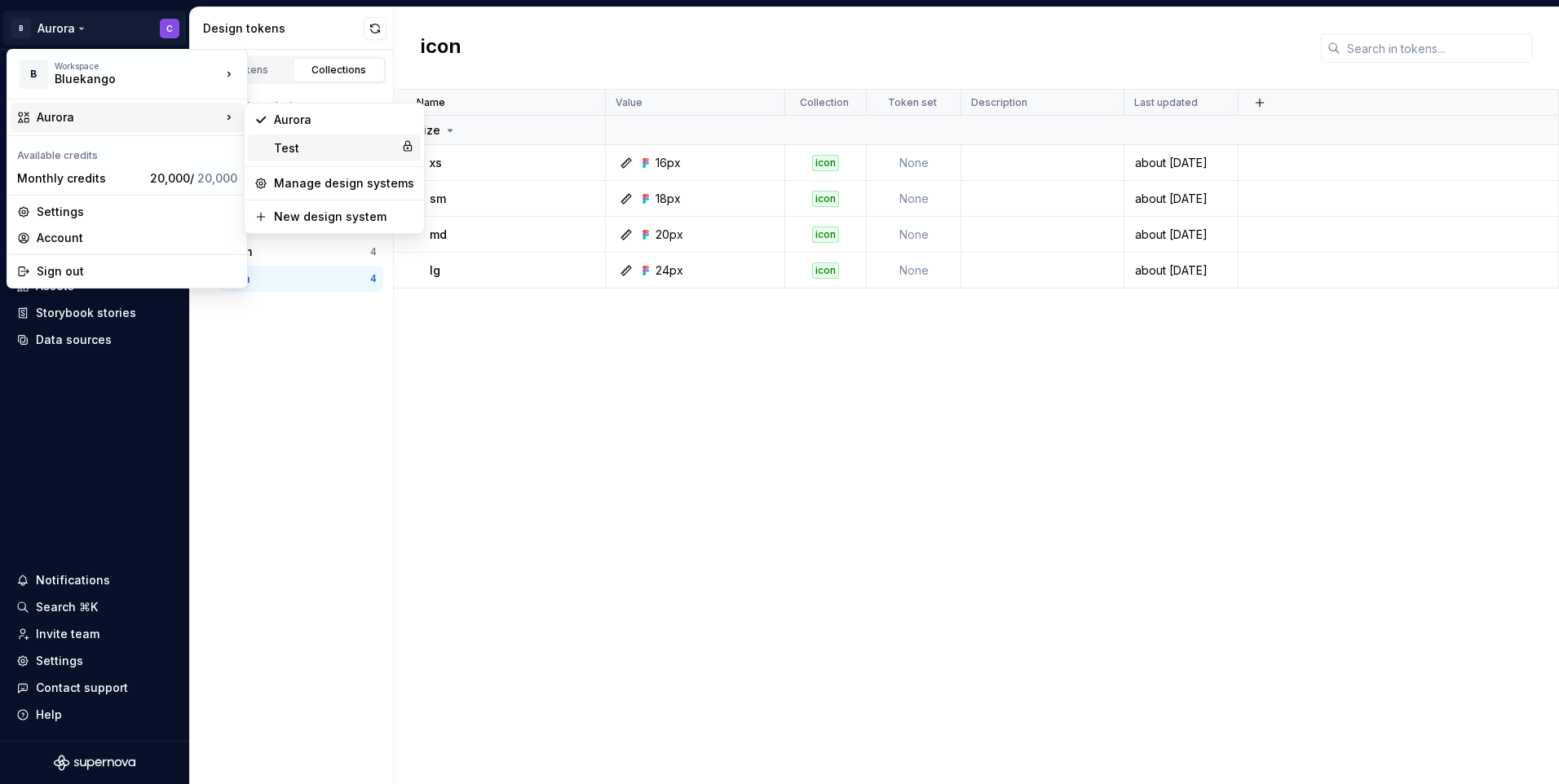
click at [331, 151] on div "Test" at bounding box center [334, 148] width 121 height 16
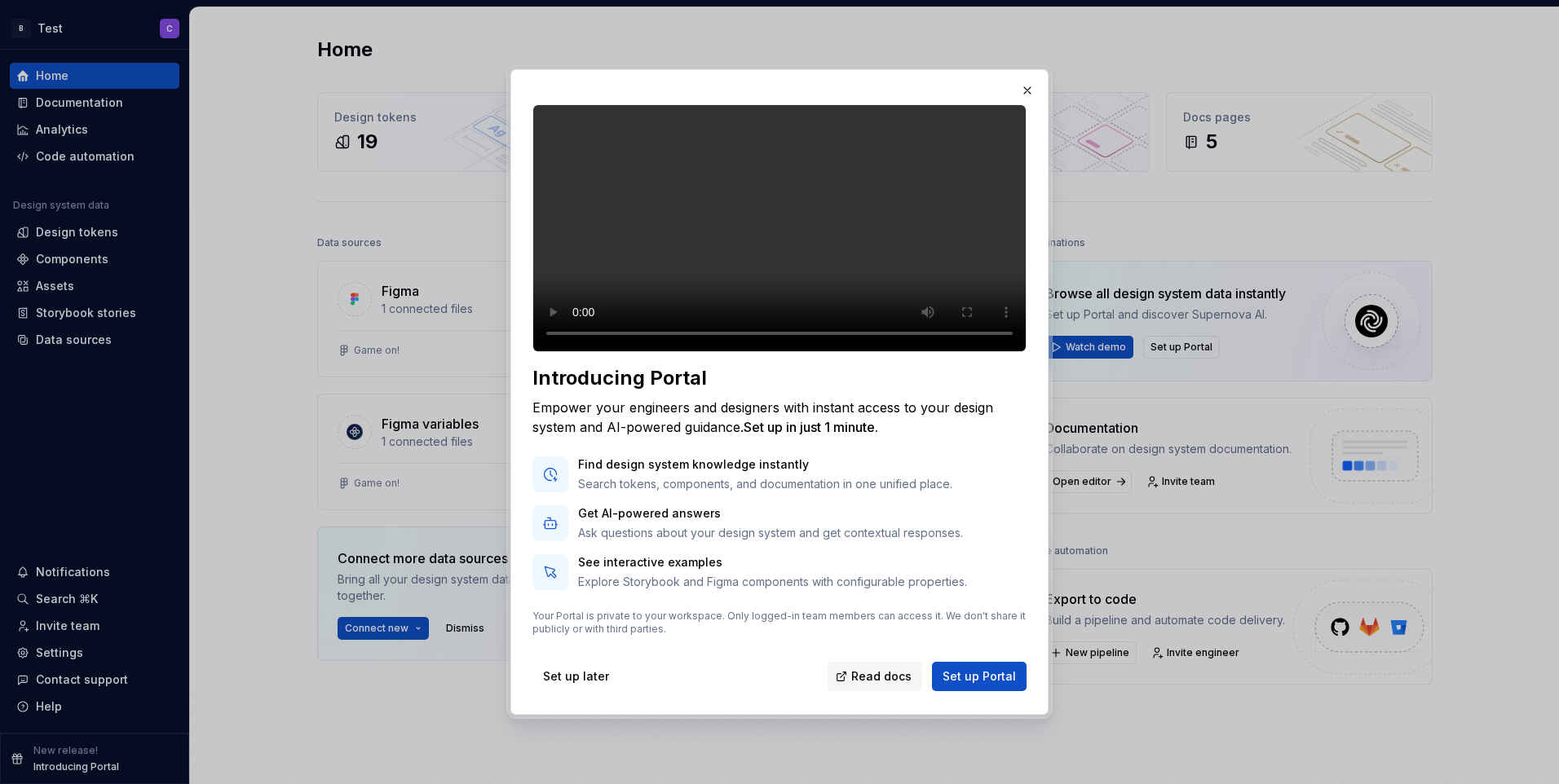
click at [1022, 81] on button "button" at bounding box center [1027, 90] width 22 height 22
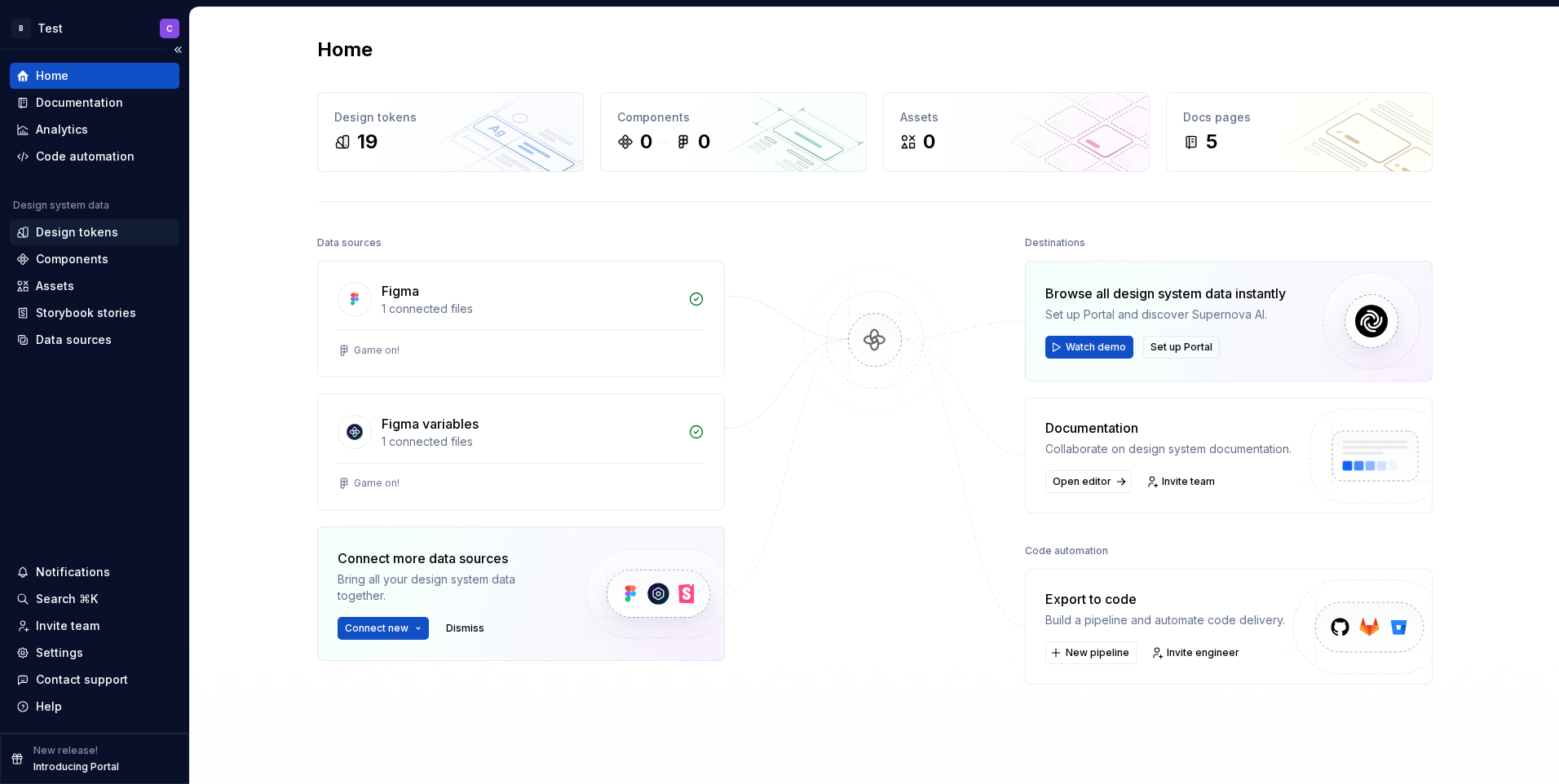
click at [87, 231] on div "Design tokens" at bounding box center [77, 232] width 82 height 16
click at [99, 27] on html "B Test C Home Documentation Analytics Code automation Design system data Design…" at bounding box center [780, 392] width 1559 height 784
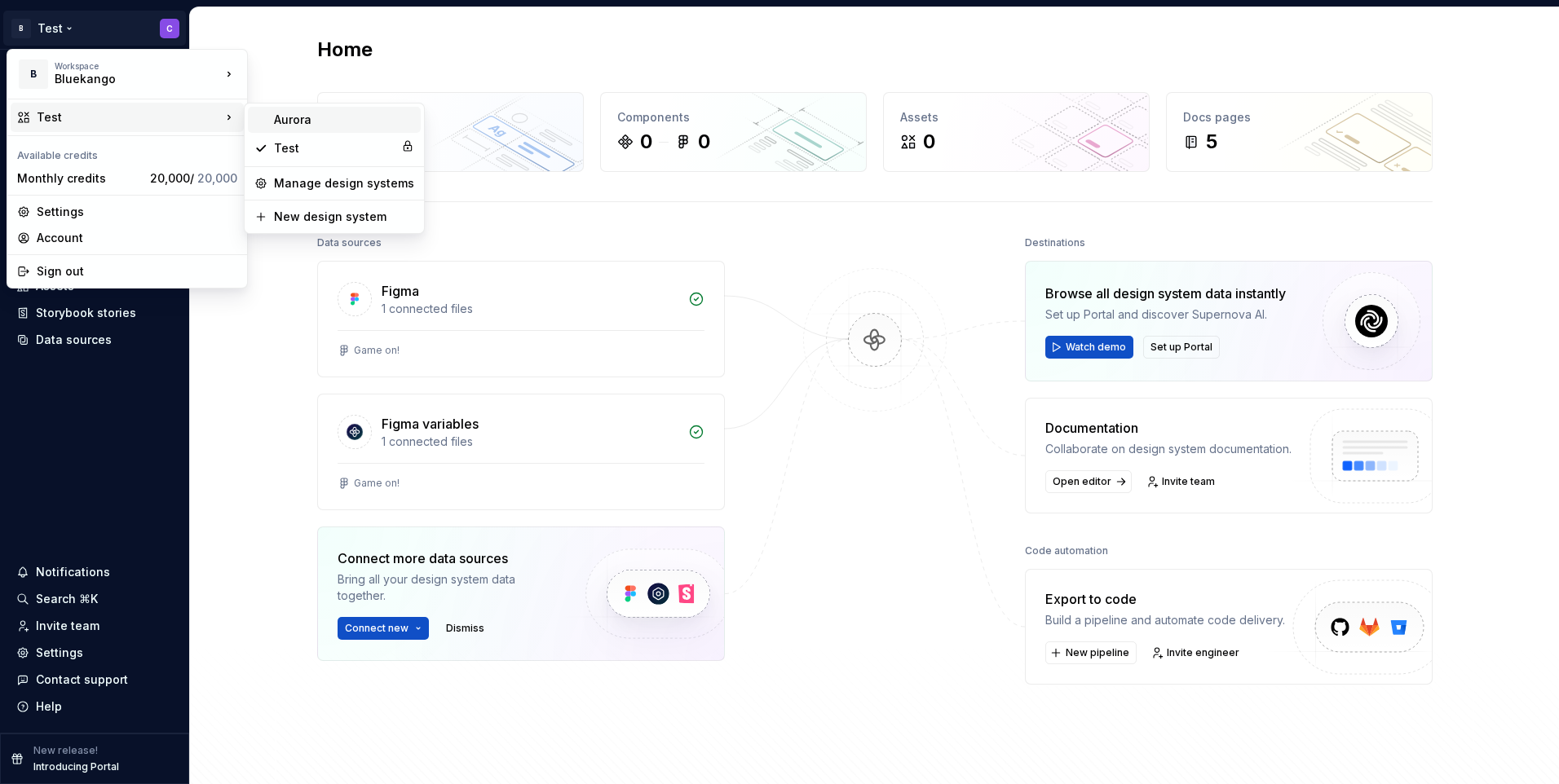
click at [324, 124] on div "Aurora" at bounding box center [344, 119] width 140 height 16
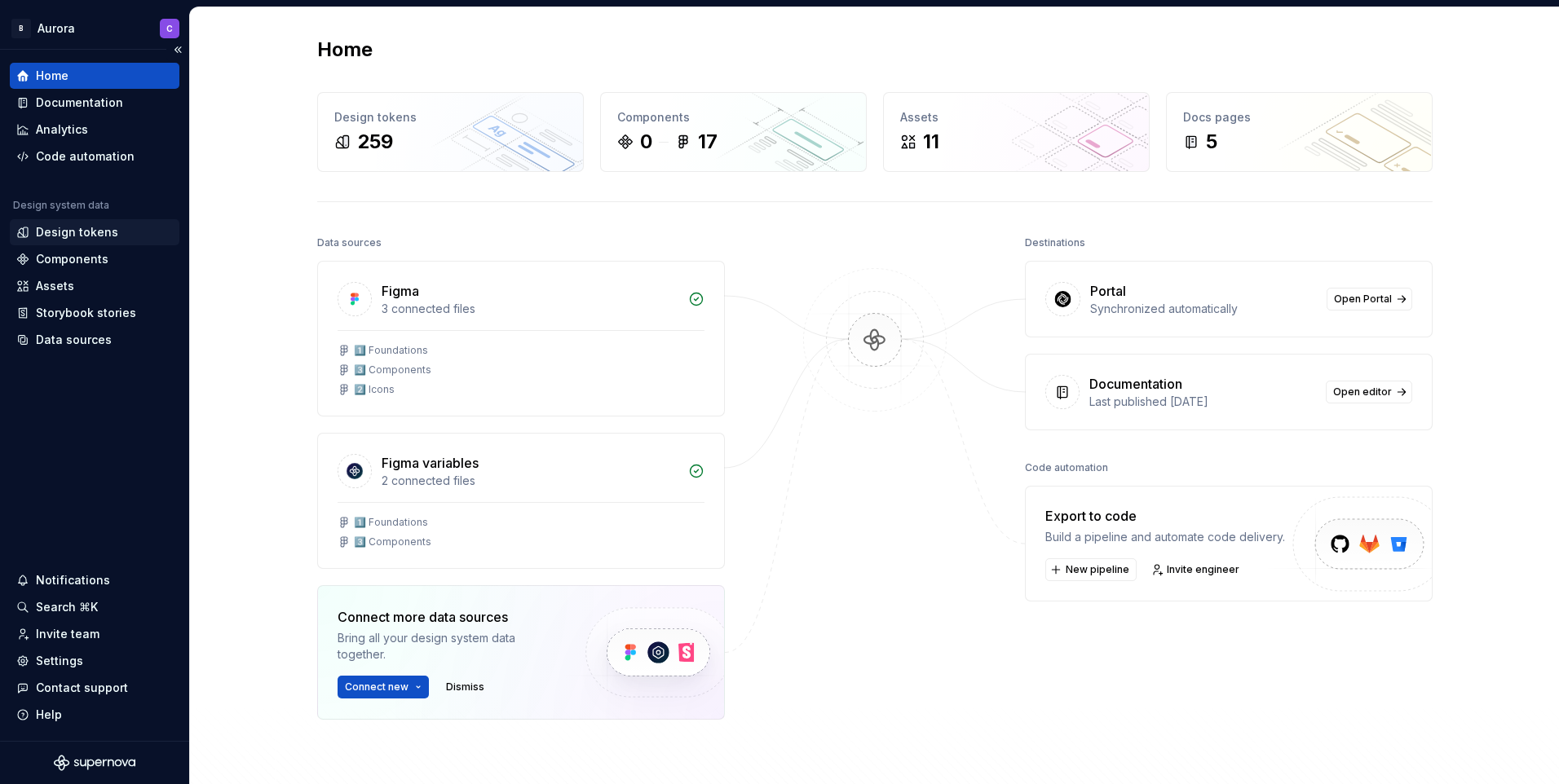
click at [107, 237] on div "Design tokens" at bounding box center [77, 232] width 82 height 16
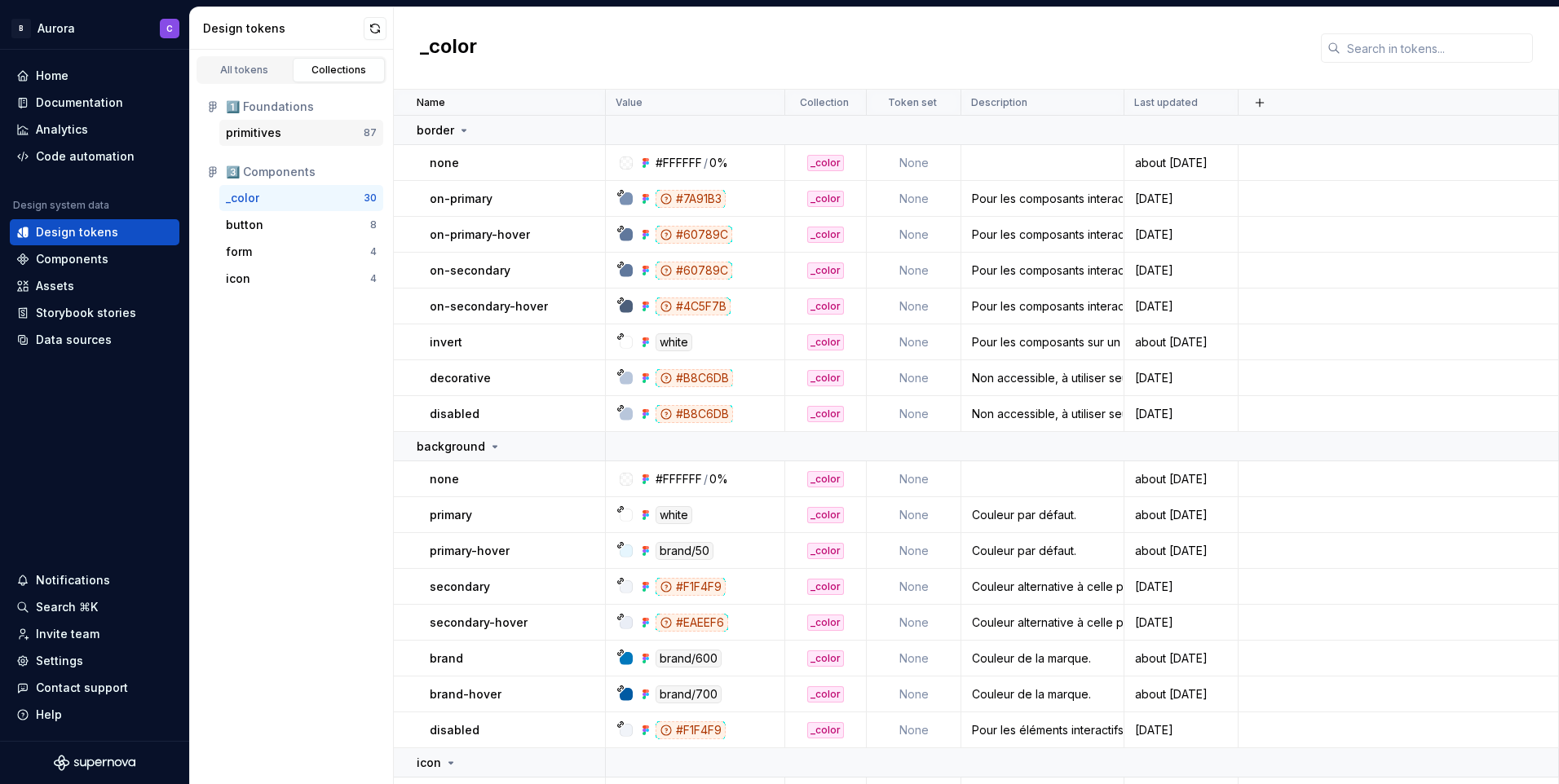
click at [290, 132] on div "primitives" at bounding box center [294, 132] width 138 height 16
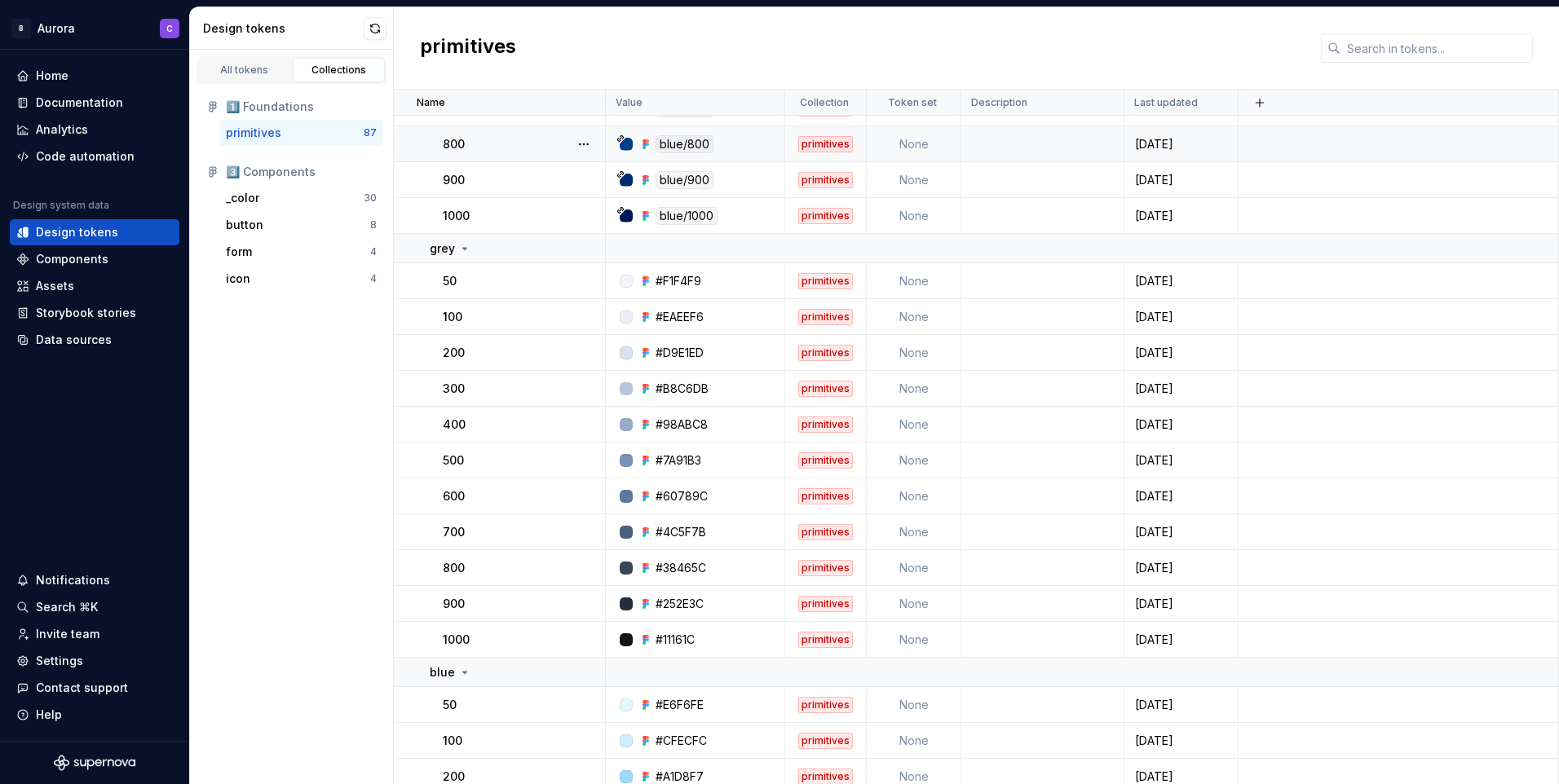
scroll to position [408, 0]
click at [322, 187] on div "_color 30" at bounding box center [300, 198] width 164 height 26
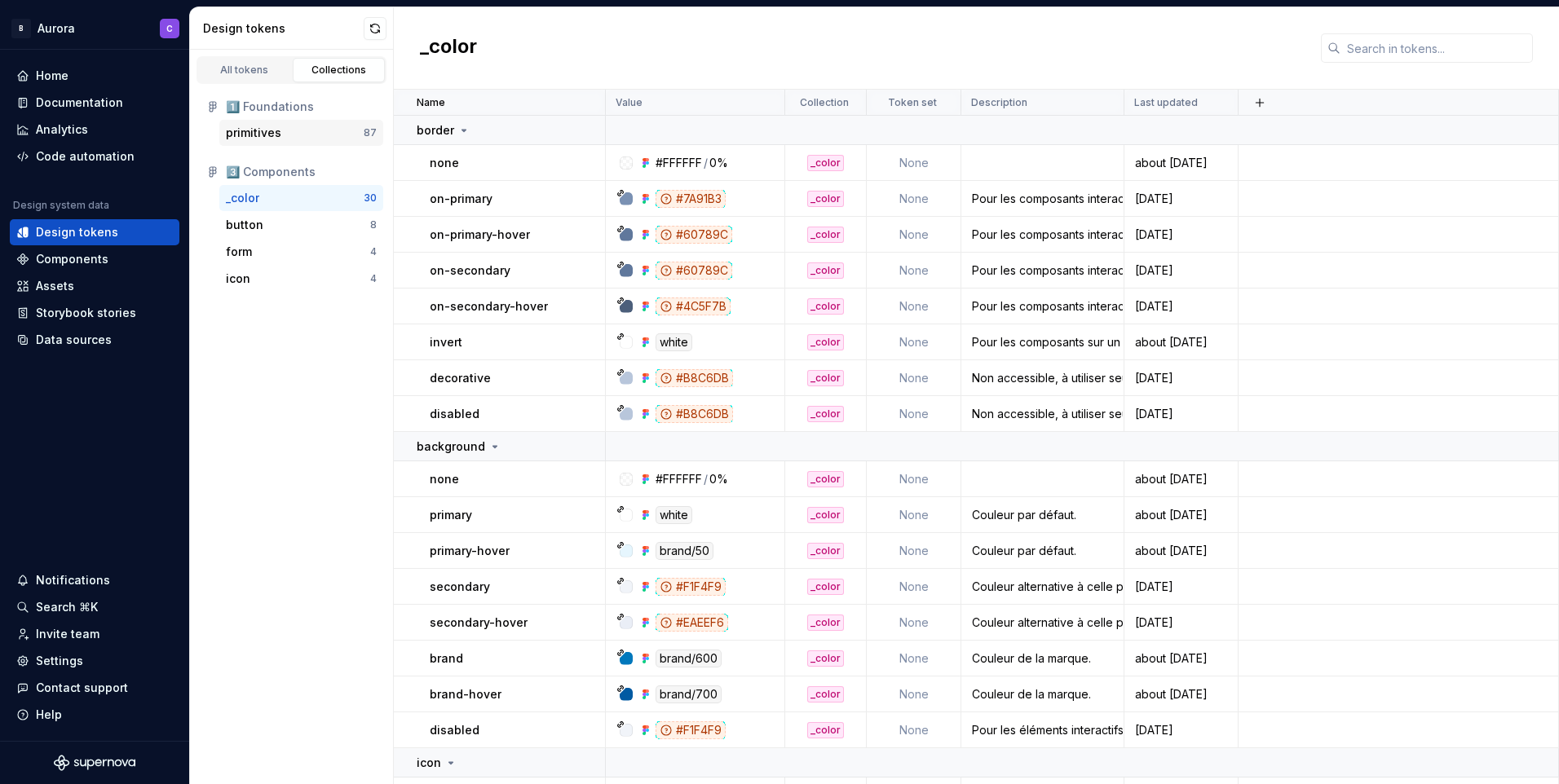
click at [262, 127] on div "primitives" at bounding box center [253, 132] width 55 height 16
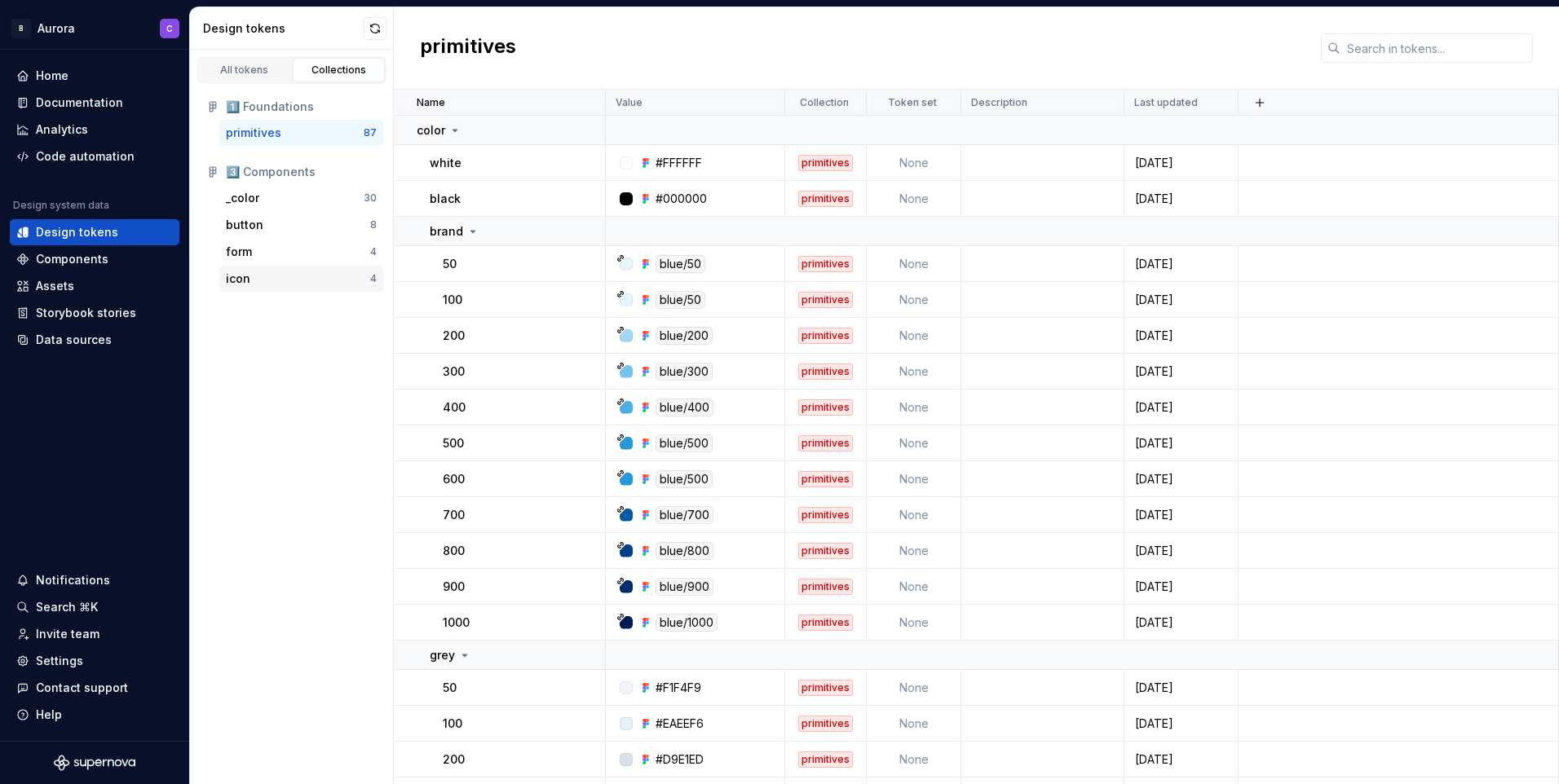
click at [245, 280] on div "icon" at bounding box center [238, 278] width 24 height 16
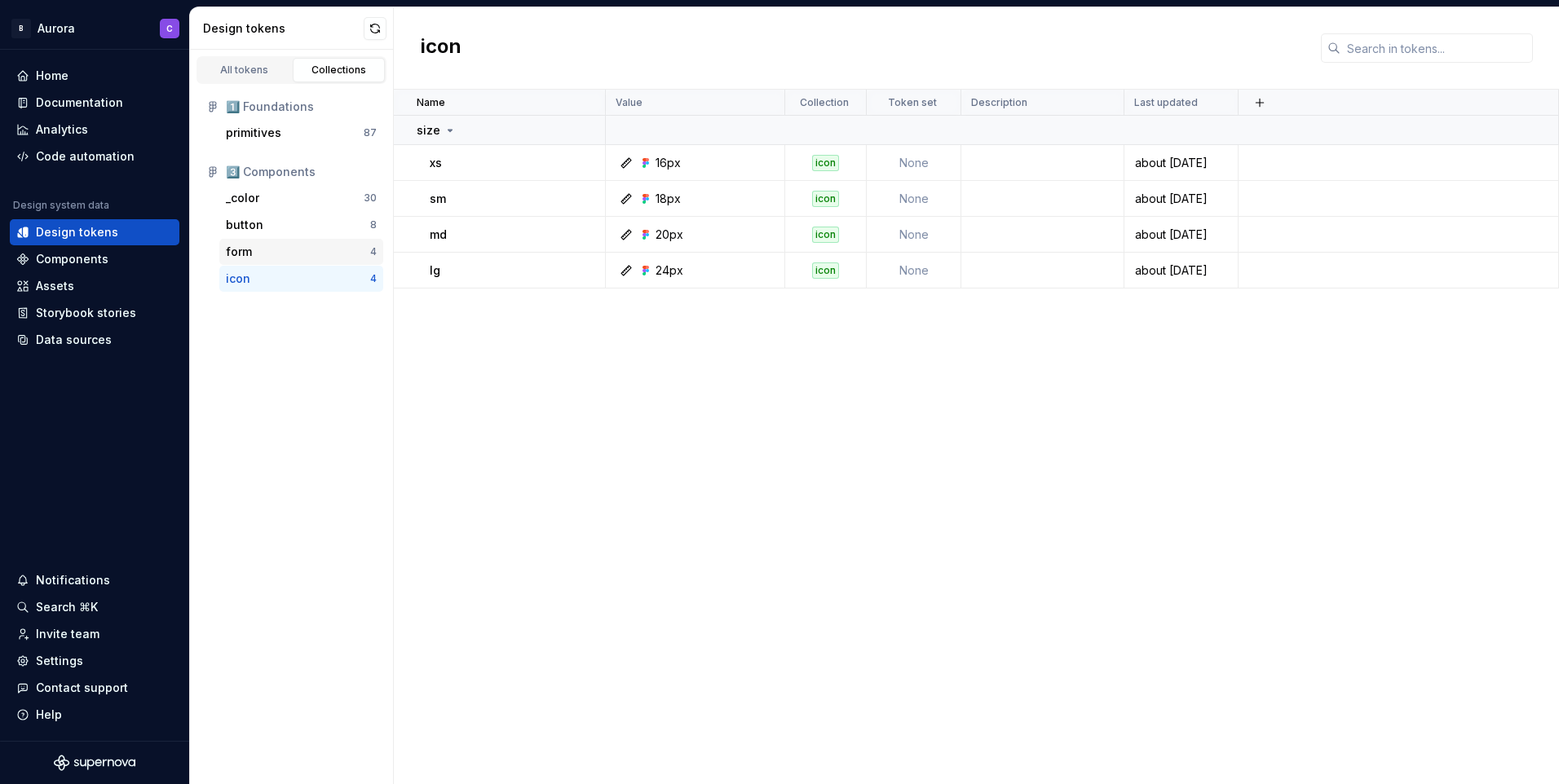
click at [247, 254] on div "form" at bounding box center [239, 251] width 26 height 16
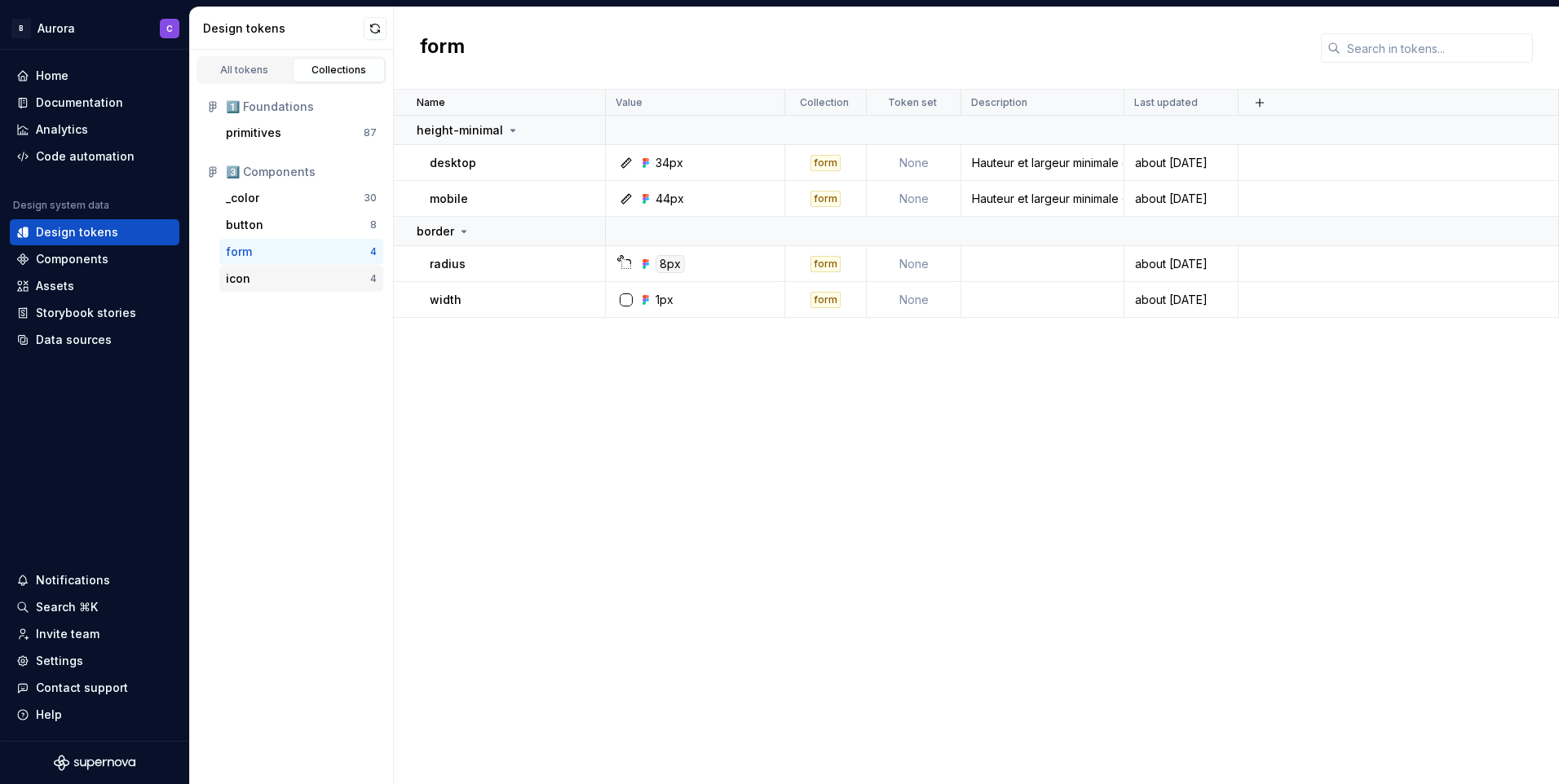
click at [244, 287] on div "icon 4" at bounding box center [300, 279] width 164 height 26
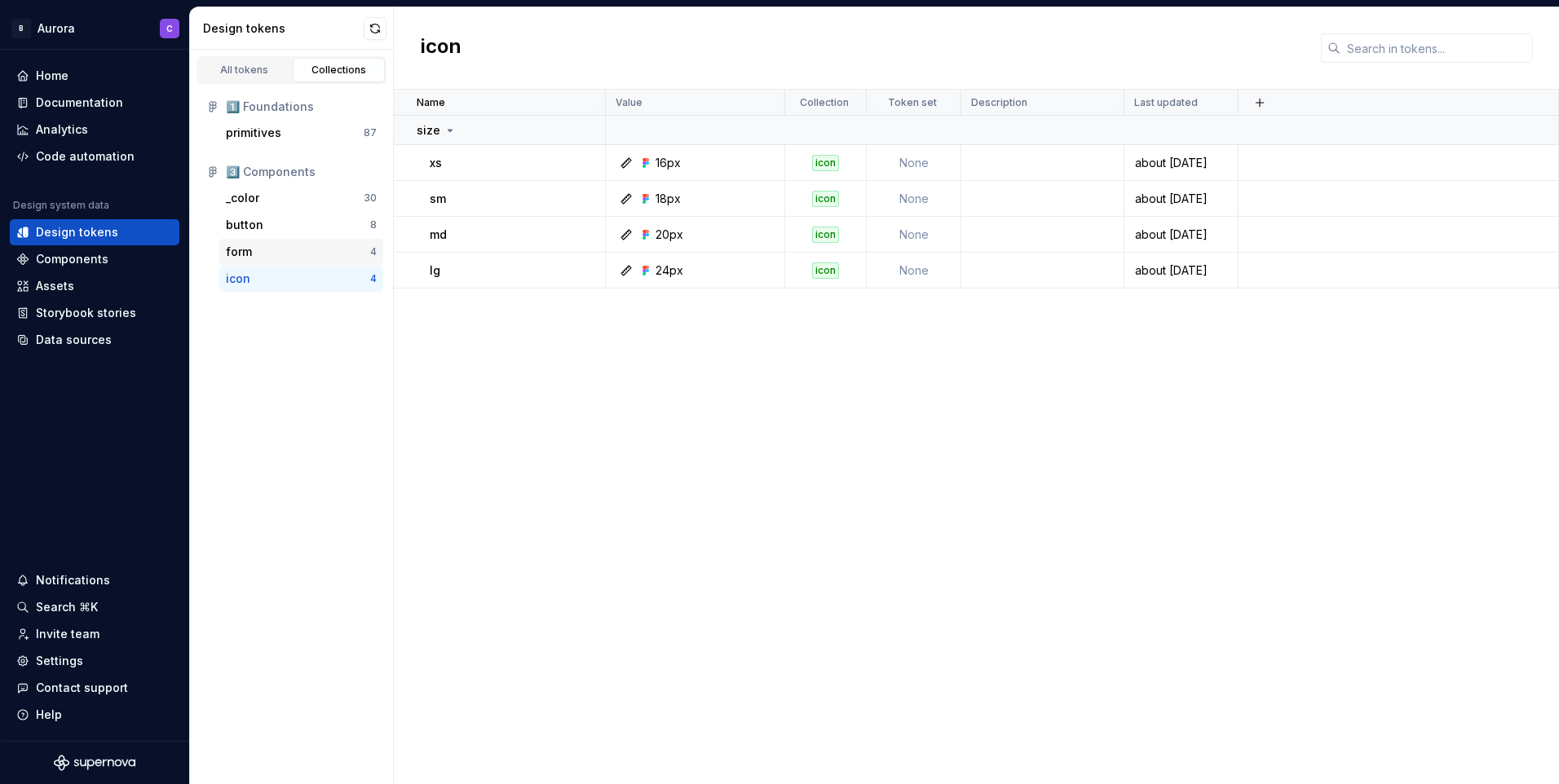
click at [275, 257] on div "form" at bounding box center [298, 251] width 144 height 16
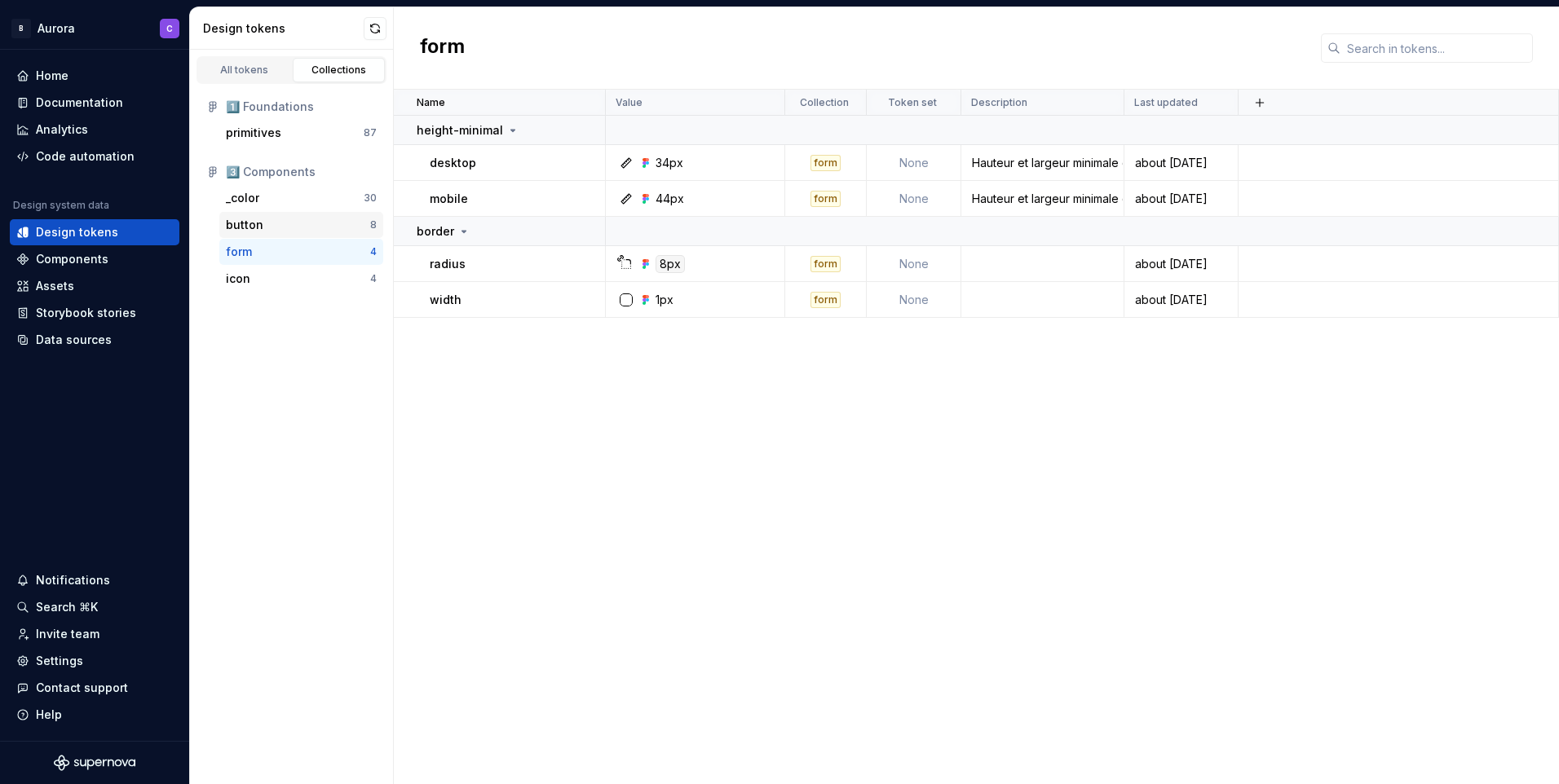
click at [275, 228] on div "button" at bounding box center [298, 225] width 144 height 16
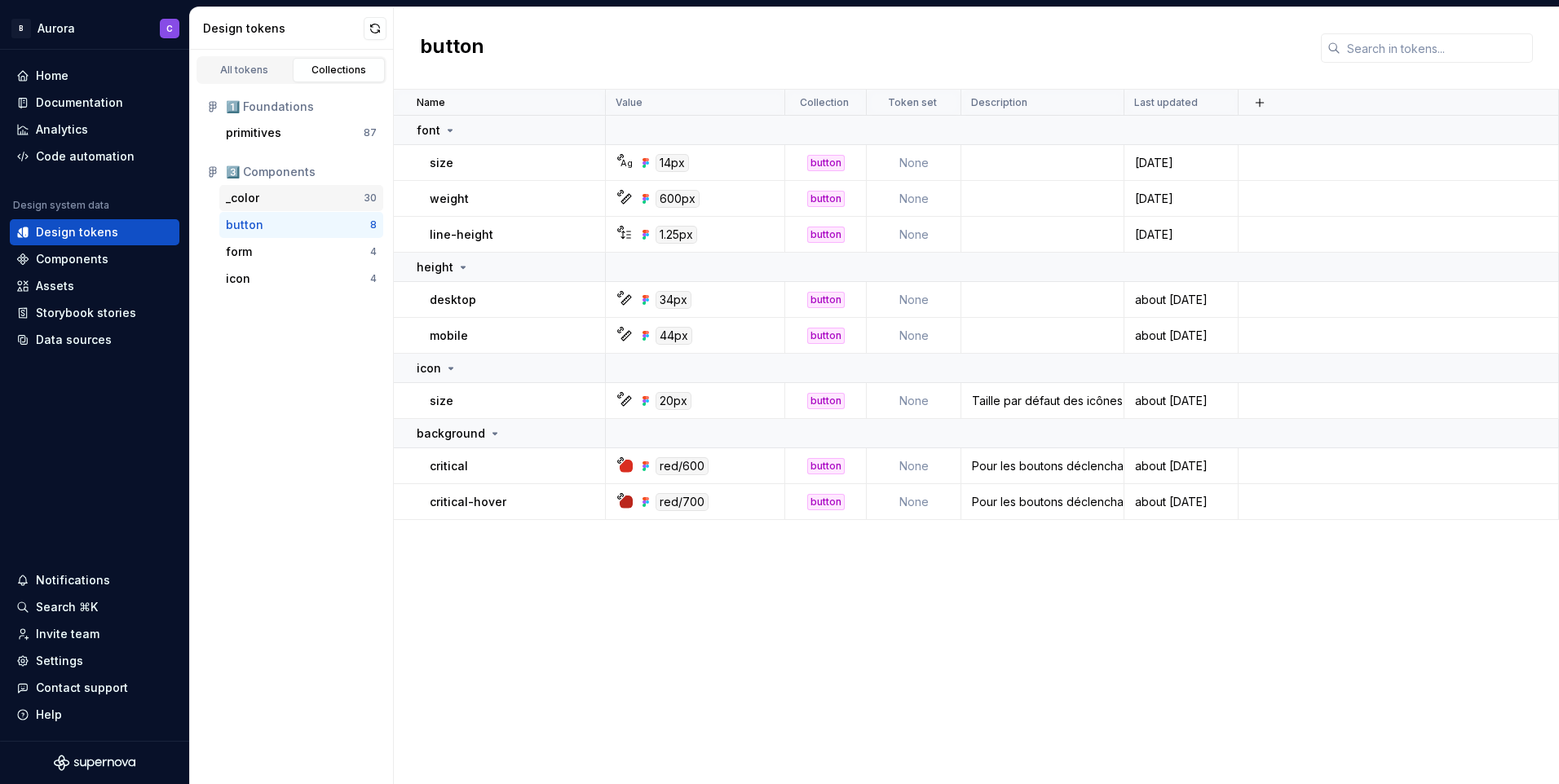
click at [283, 196] on div "_color" at bounding box center [294, 197] width 138 height 16
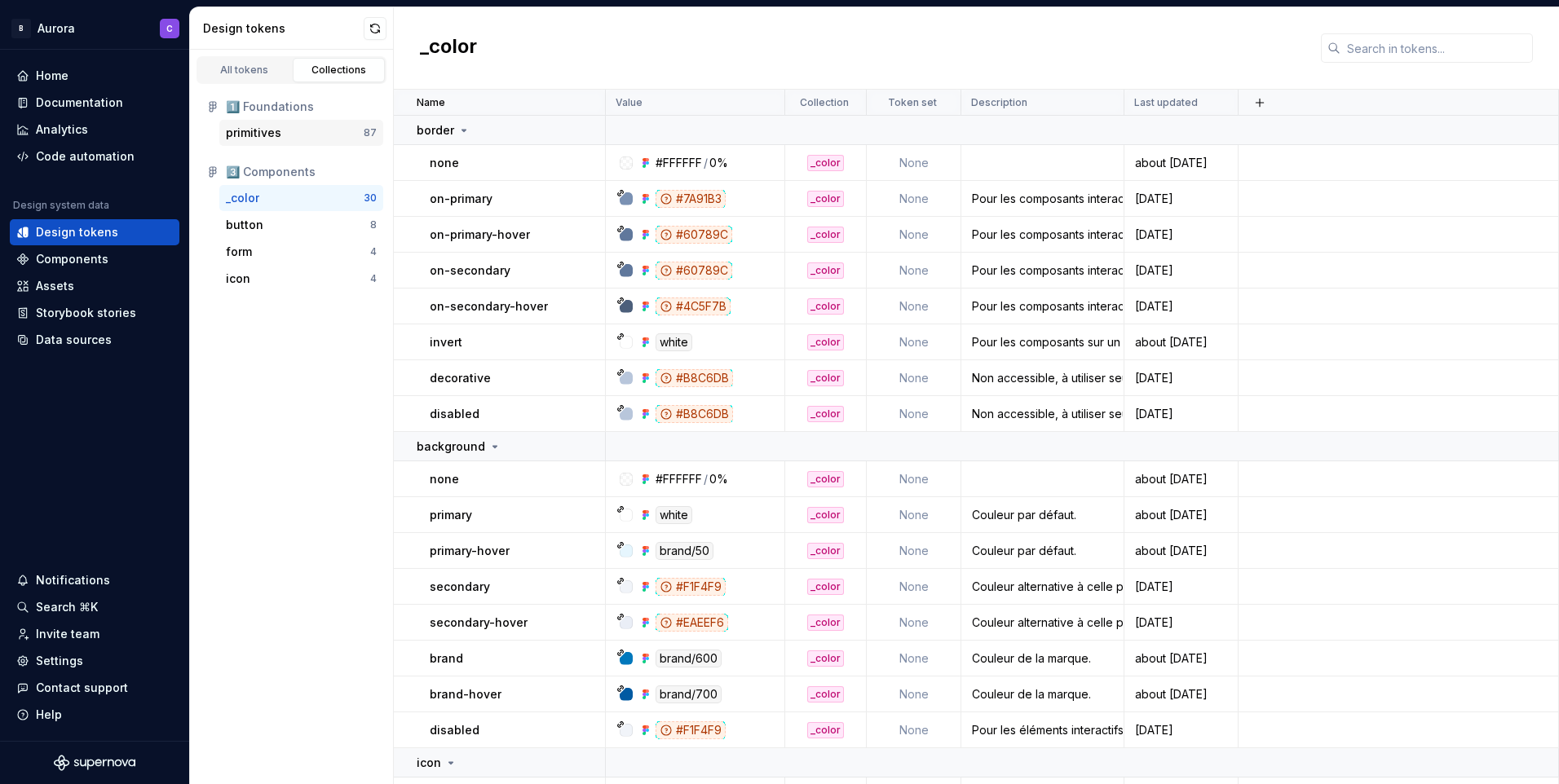
click at [257, 123] on div "primitives 87" at bounding box center [300, 133] width 164 height 26
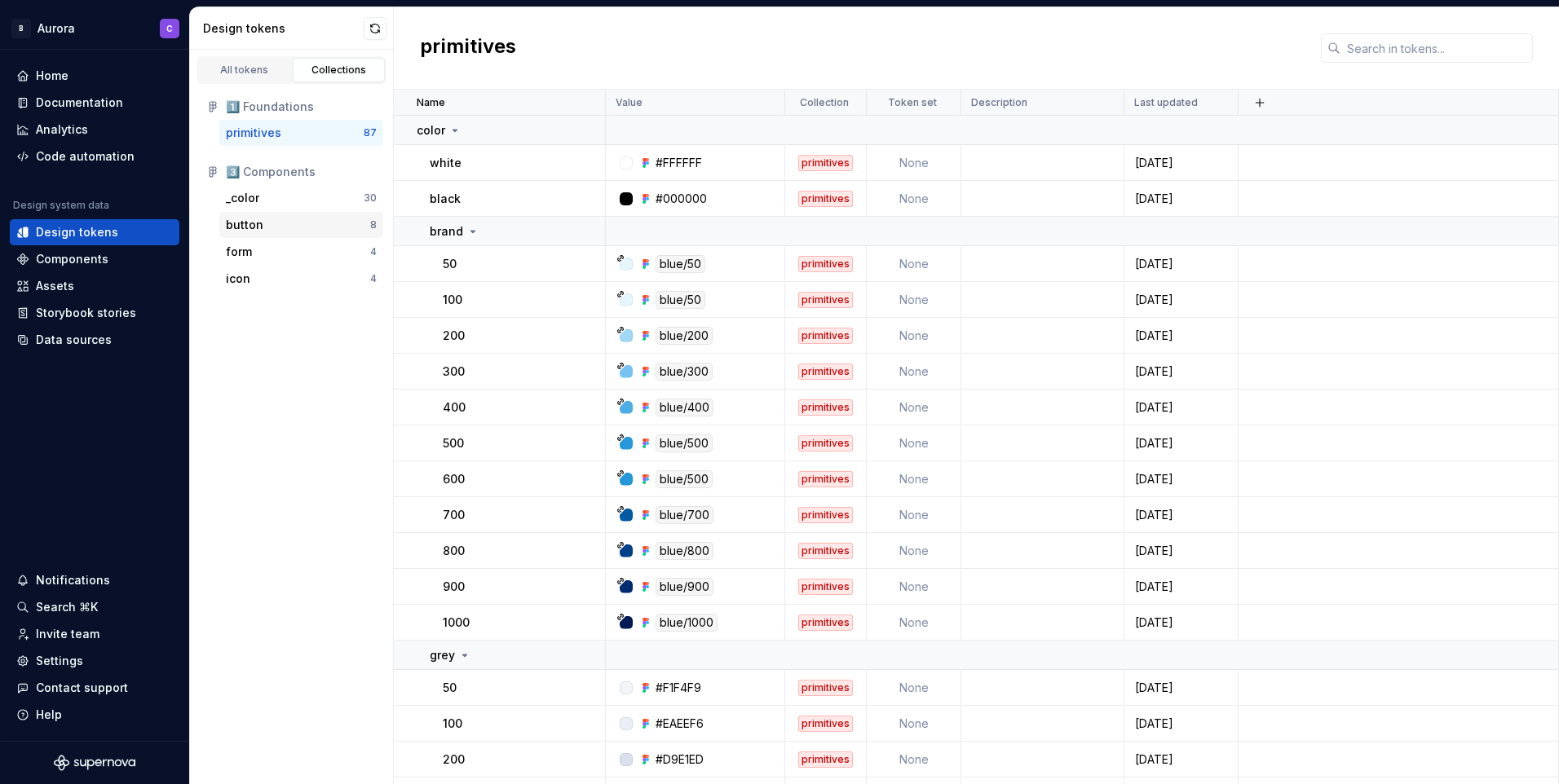
click at [283, 220] on div "button" at bounding box center [298, 225] width 144 height 16
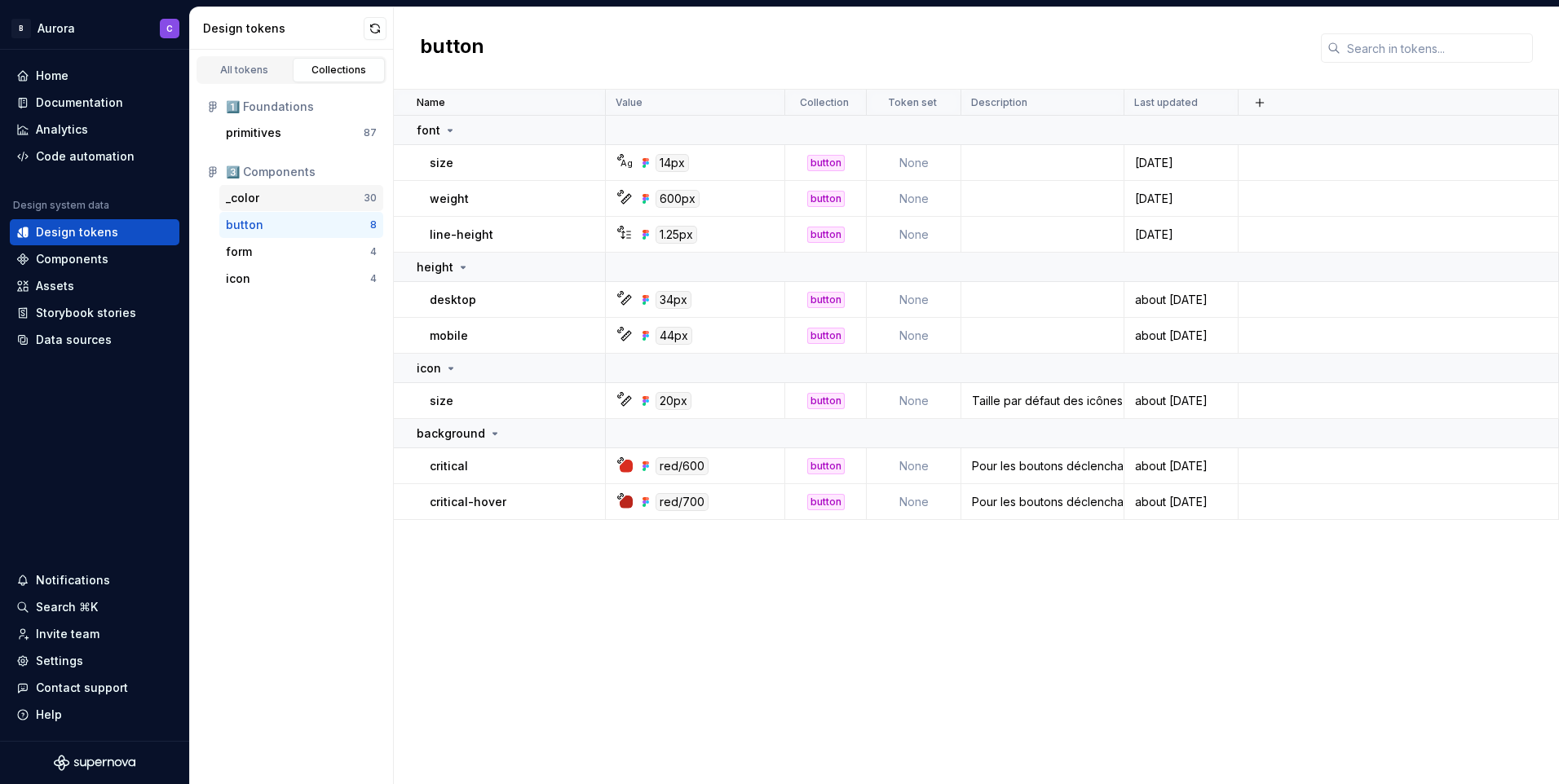
click at [282, 202] on div "_color" at bounding box center [294, 197] width 138 height 16
